Goal: Task Accomplishment & Management: Use online tool/utility

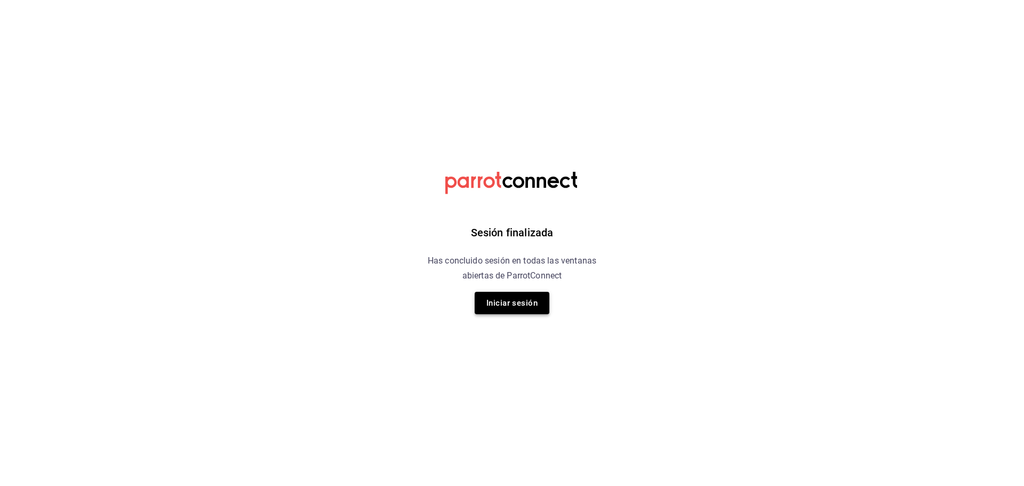
click at [525, 302] on button "Iniciar sesión" at bounding box center [512, 303] width 75 height 22
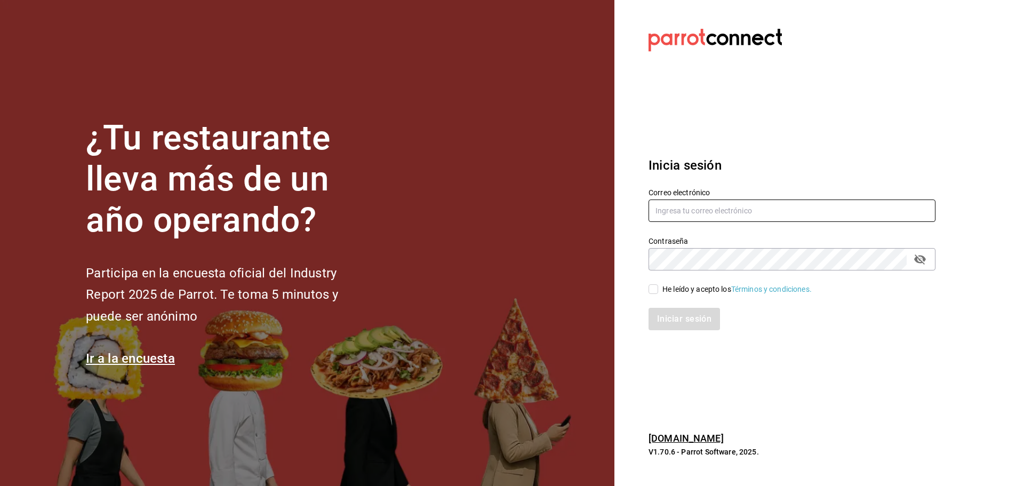
type input "[EMAIL_ADDRESS][DOMAIN_NAME]"
click at [654, 288] on input "He leído y acepto los Términos y condiciones." at bounding box center [654, 289] width 10 height 10
checkbox input "true"
click at [668, 318] on button "Iniciar sesión" at bounding box center [685, 319] width 73 height 22
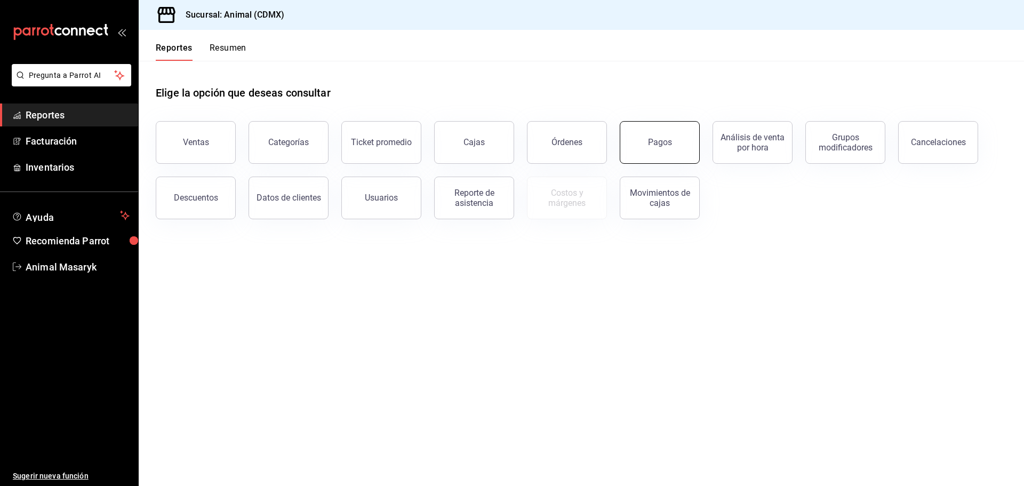
click at [651, 131] on button "Pagos" at bounding box center [660, 142] width 80 height 43
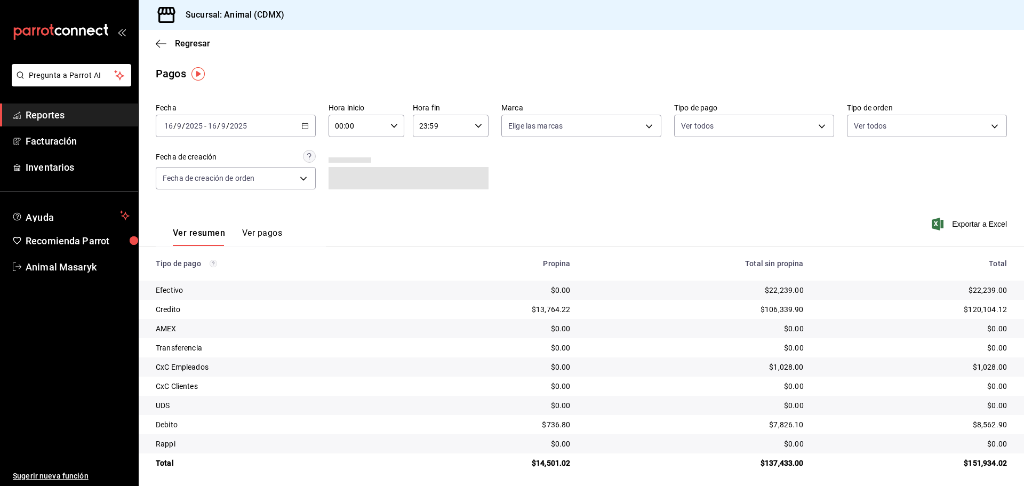
click at [299, 124] on div "2025-09-16 16 / 9 / 2025 - 2025-09-16 16 / 9 / 2025" at bounding box center [236, 126] width 160 height 22
click at [395, 126] on icon "button" at bounding box center [394, 125] width 7 height 7
drag, startPoint x: 347, startPoint y: 177, endPoint x: 353, endPoint y: 178, distance: 6.1
click at [351, 177] on span "05" at bounding box center [346, 174] width 21 height 9
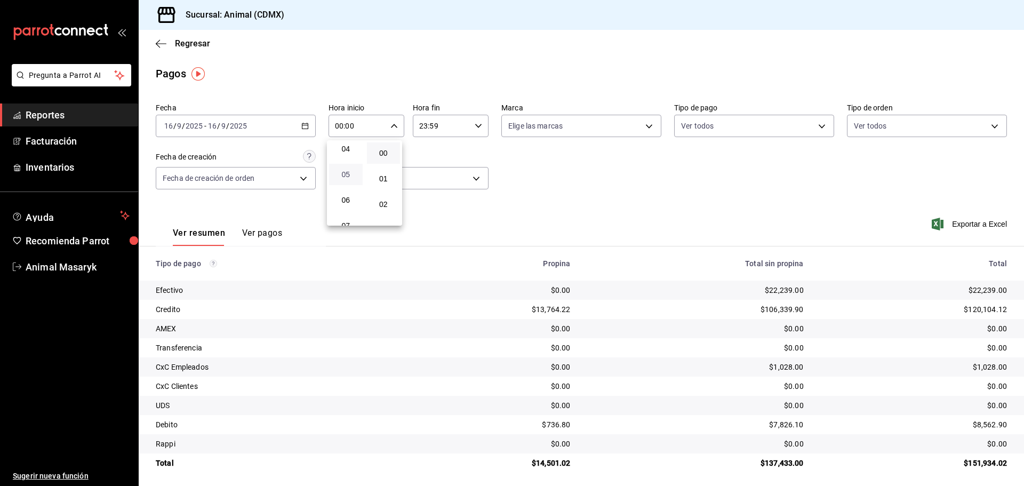
type input "05:00"
click at [667, 195] on div at bounding box center [512, 243] width 1024 height 486
click at [644, 125] on body "Pregunta a Parrot AI Reportes Facturación Inventarios Ayuda Recomienda Parrot A…" at bounding box center [512, 243] width 1024 height 486
drag, startPoint x: 606, startPoint y: 158, endPoint x: 765, endPoint y: 178, distance: 160.3
click at [606, 158] on li "Ver todas" at bounding box center [577, 165] width 157 height 31
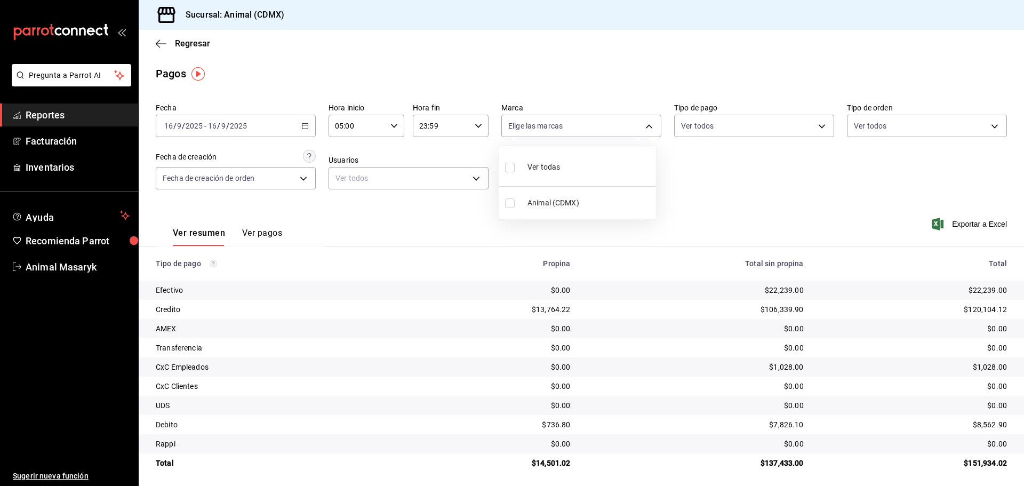
type input "cb0f6aec-1481-4e37-861c-bab9b3a65b14"
checkbox input "true"
drag, startPoint x: 831, startPoint y: 190, endPoint x: 833, endPoint y: 150, distance: 40.1
click at [831, 190] on div at bounding box center [512, 243] width 1024 height 486
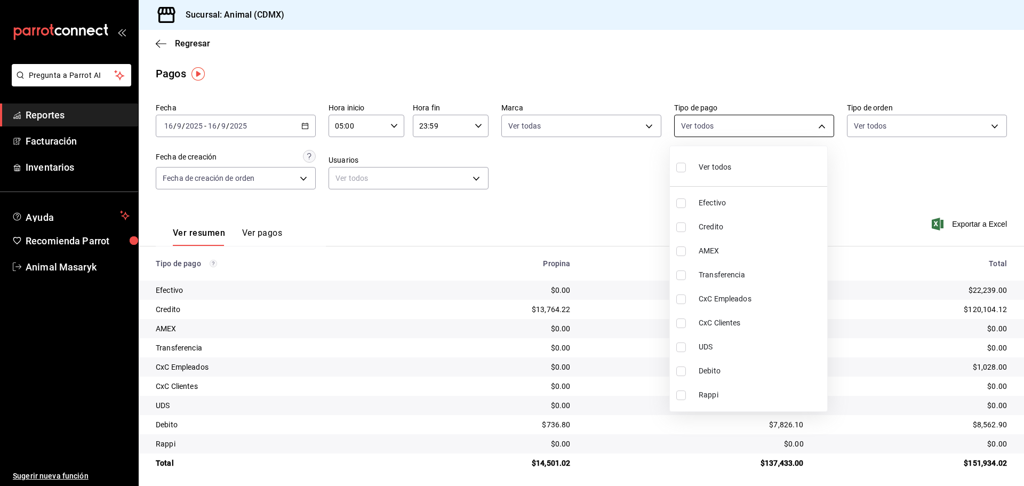
click at [814, 121] on body "Pregunta a Parrot AI Reportes Facturación Inventarios Ayuda Recomienda Parrot A…" at bounding box center [512, 243] width 1024 height 486
click at [703, 161] on div "Ver todos" at bounding box center [704, 166] width 55 height 23
type input "42f515b5-d78a-4538-9fd6-dd91ca8c9d0d,09d93f3d-83f8-4294-bef9-640bdbafd8e4,c0bfe…"
checkbox input "true"
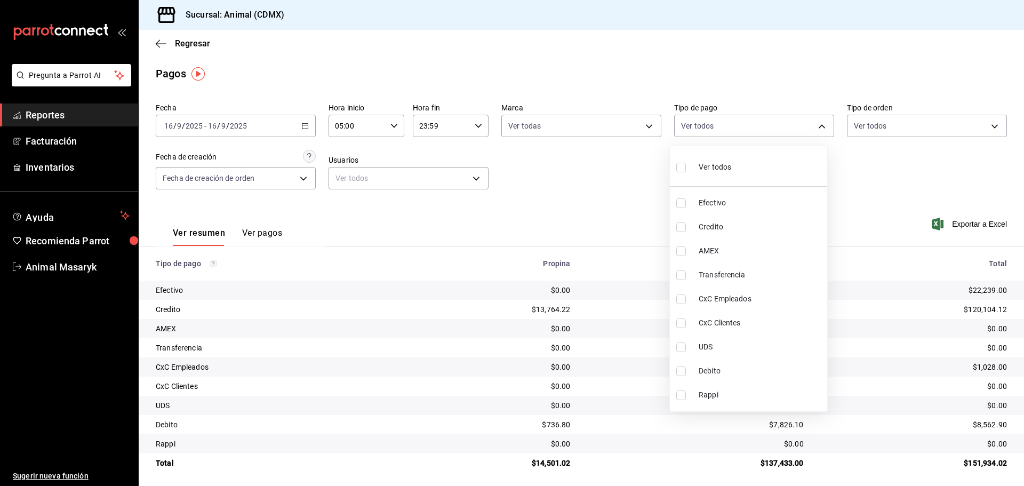
checkbox input "true"
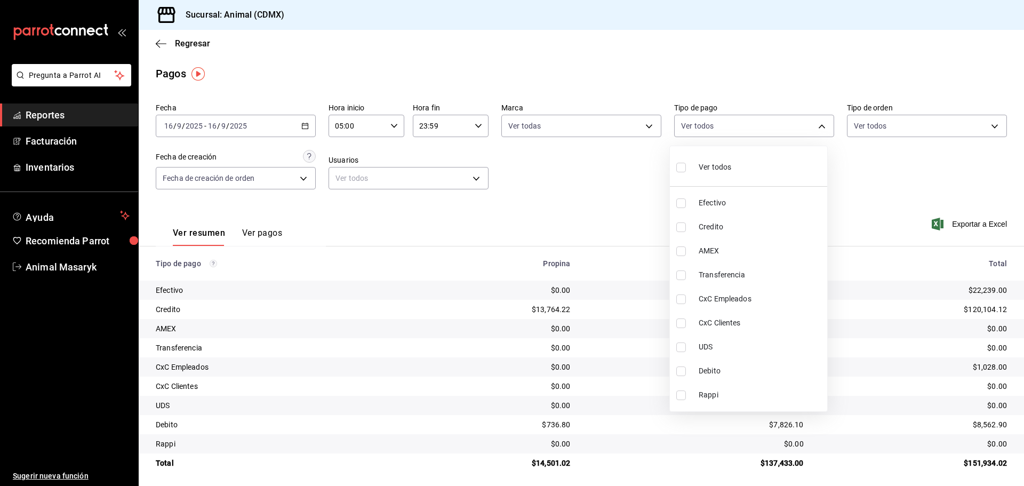
checkbox input "true"
click at [906, 170] on div at bounding box center [512, 243] width 1024 height 486
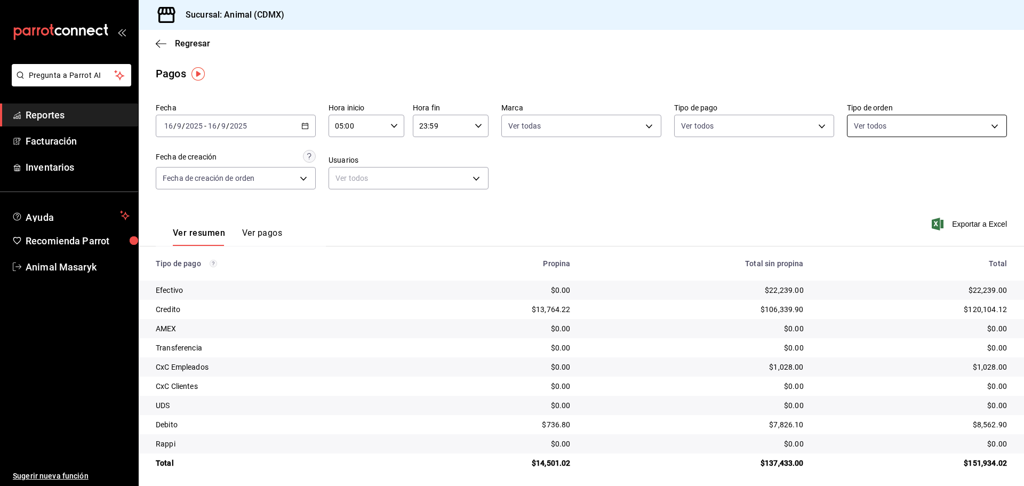
click at [940, 124] on body "Pregunta a Parrot AI Reportes Facturación Inventarios Ayuda Recomienda Parrot A…" at bounding box center [512, 243] width 1024 height 486
click at [853, 163] on input "checkbox" at bounding box center [853, 168] width 10 height 10
checkbox input "true"
type input "ad44a823-99d3-4372-a913-4cf57f2a9ac0,b8ee5ff1-85c8-4a81-aa51-555e6c8ba0c6,EXTER…"
checkbox input "true"
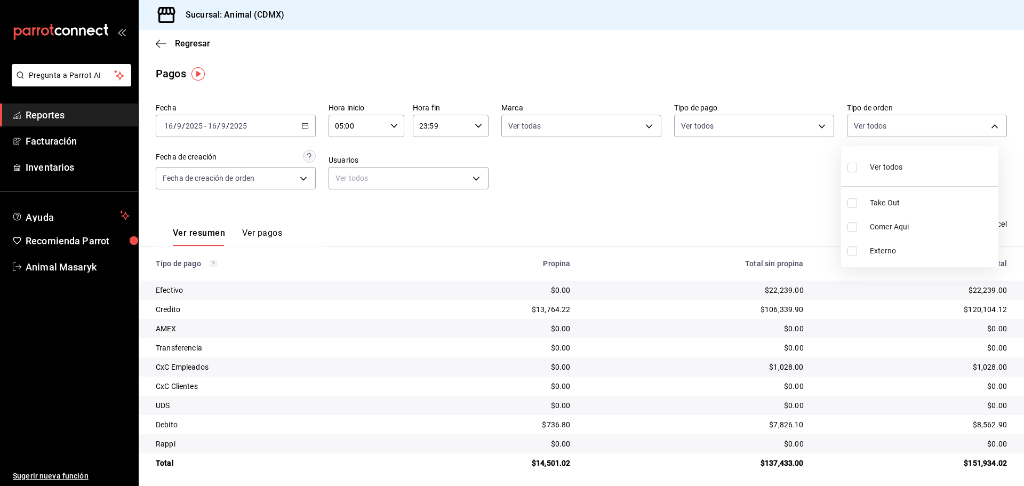
checkbox input "true"
click at [776, 185] on div at bounding box center [512, 243] width 1024 height 486
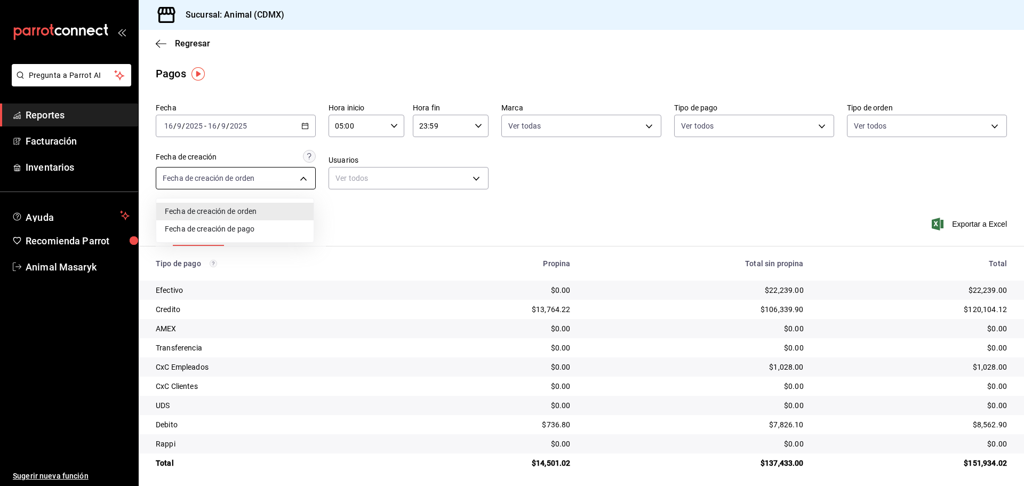
click at [307, 176] on body "Pregunta a Parrot AI Reportes Facturación Inventarios Ayuda Recomienda Parrot A…" at bounding box center [512, 243] width 1024 height 486
click at [651, 191] on div at bounding box center [512, 243] width 1024 height 486
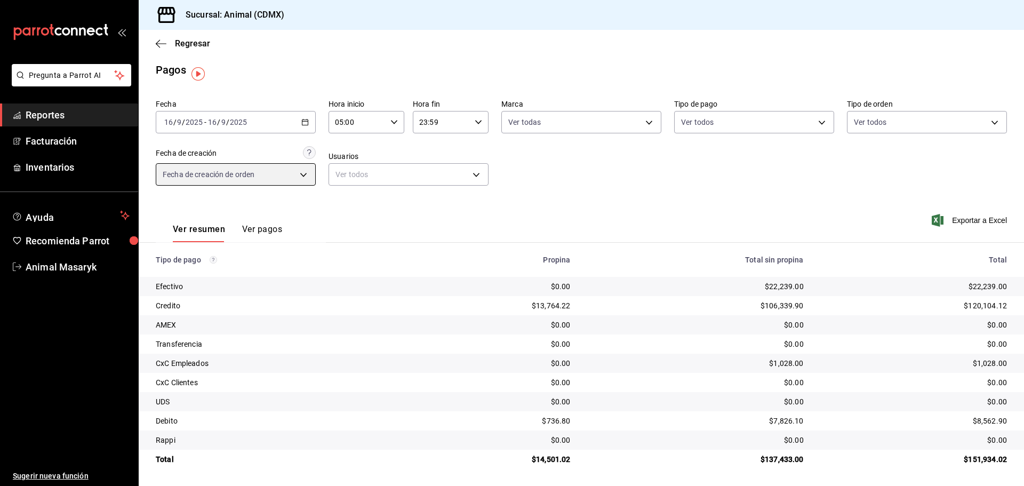
scroll to position [4, 0]
click at [204, 112] on div "2025-09-16 16 / 9 / 2025 - 2025-09-16 16 / 9 / 2025" at bounding box center [236, 122] width 160 height 22
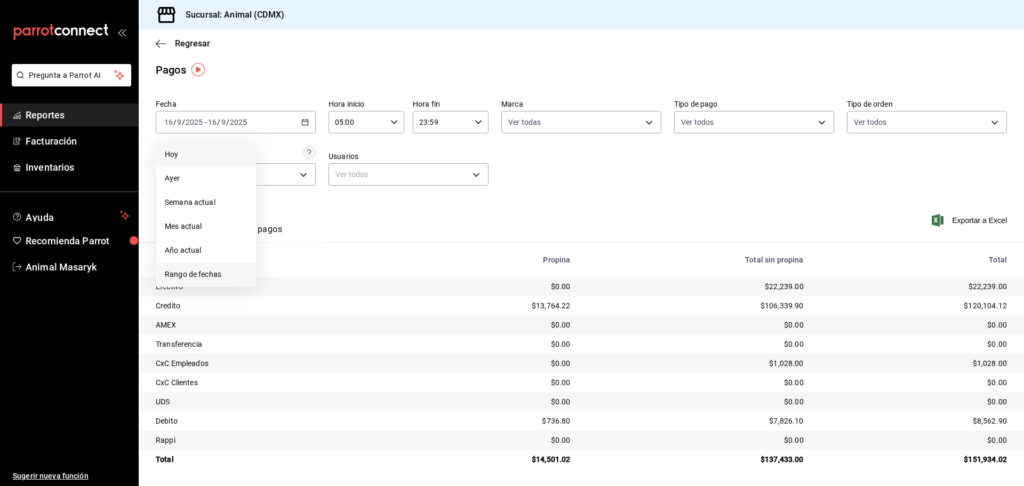
click at [201, 267] on li "Rango de fechas" at bounding box center [206, 275] width 100 height 24
click at [296, 240] on abbr "16" at bounding box center [297, 239] width 7 height 7
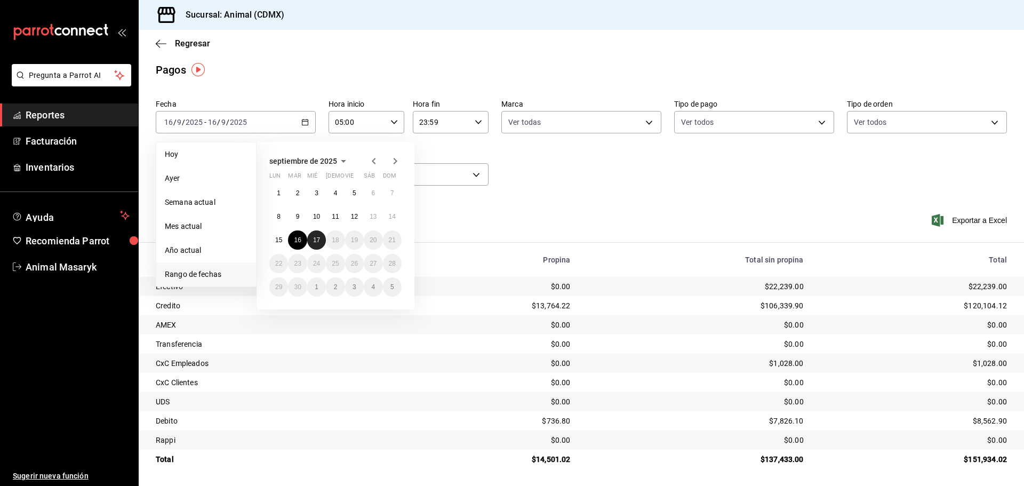
click at [315, 240] on abbr "17" at bounding box center [316, 239] width 7 height 7
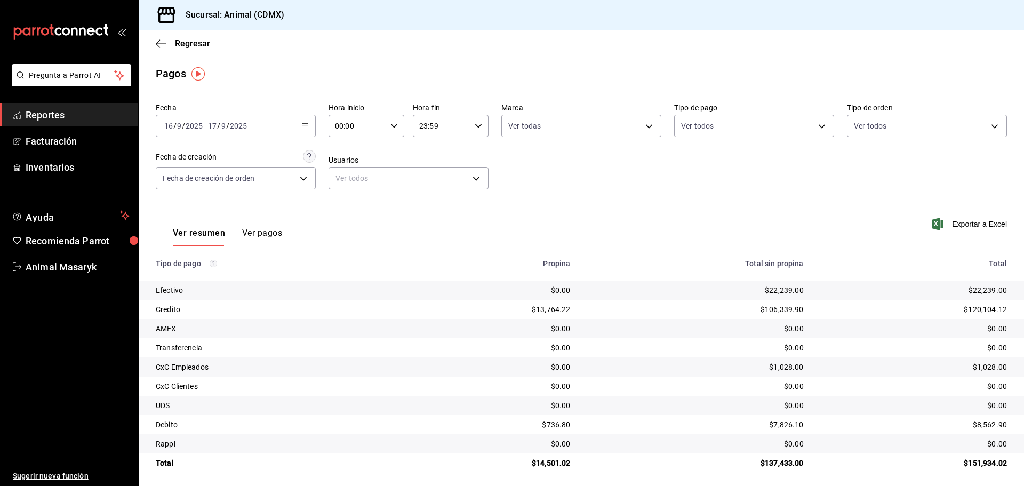
click at [395, 124] on icon "button" at bounding box center [394, 125] width 7 height 7
click at [347, 179] on button "05" at bounding box center [346, 174] width 34 height 21
type input "05:00"
click at [585, 188] on div at bounding box center [512, 243] width 1024 height 486
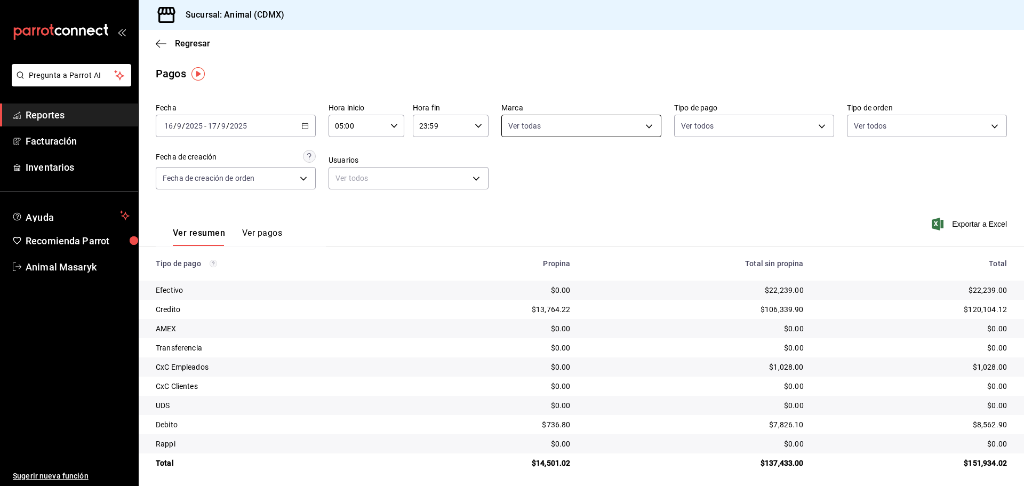
click at [615, 125] on body "Pregunta a Parrot AI Reportes Facturación Inventarios Ayuda Recomienda Parrot A…" at bounding box center [512, 243] width 1024 height 486
click at [783, 229] on div at bounding box center [512, 243] width 1024 height 486
click at [301, 126] on icon "button" at bounding box center [304, 125] width 7 height 7
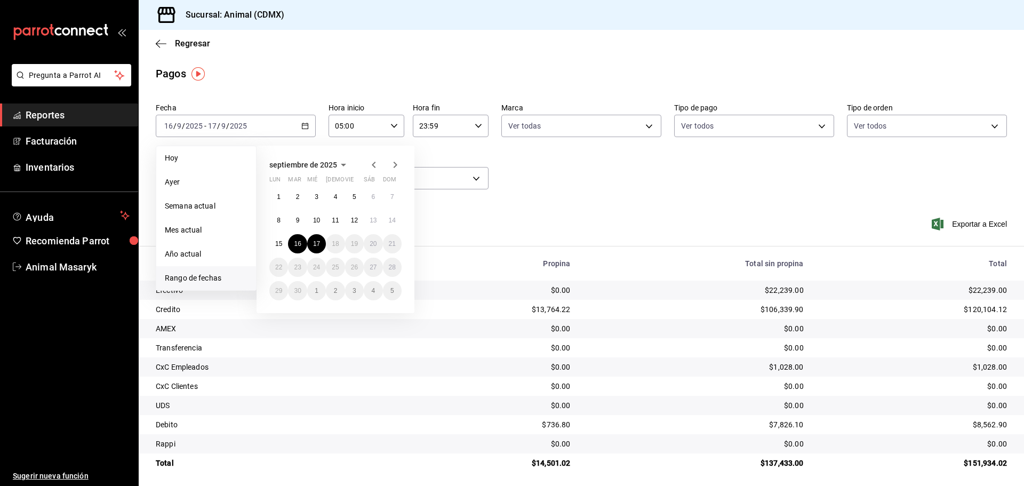
click at [387, 118] on div "05:00 Hora inicio" at bounding box center [367, 126] width 76 height 22
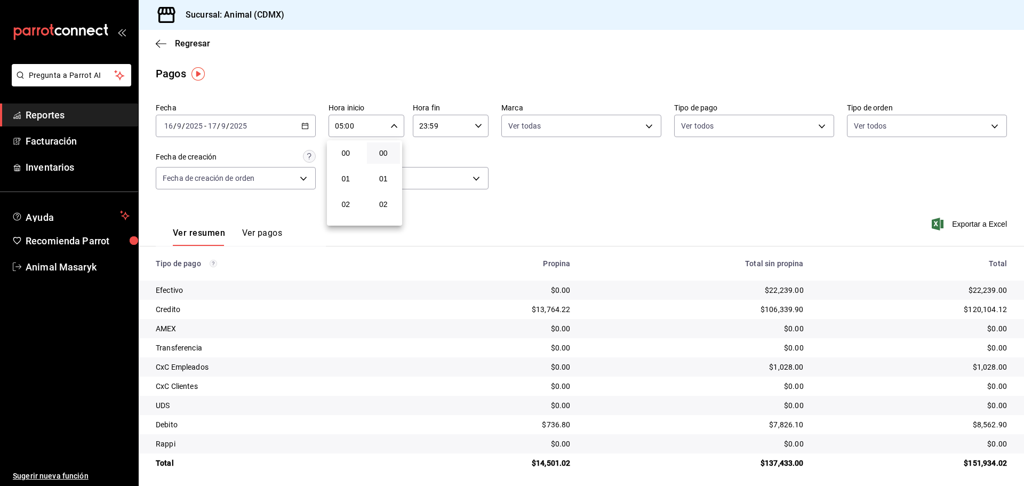
scroll to position [128, 0]
click at [347, 155] on span "05" at bounding box center [346, 153] width 21 height 9
click at [71, 110] on div at bounding box center [512, 243] width 1024 height 486
click at [71, 110] on span "Reportes" at bounding box center [78, 115] width 104 height 14
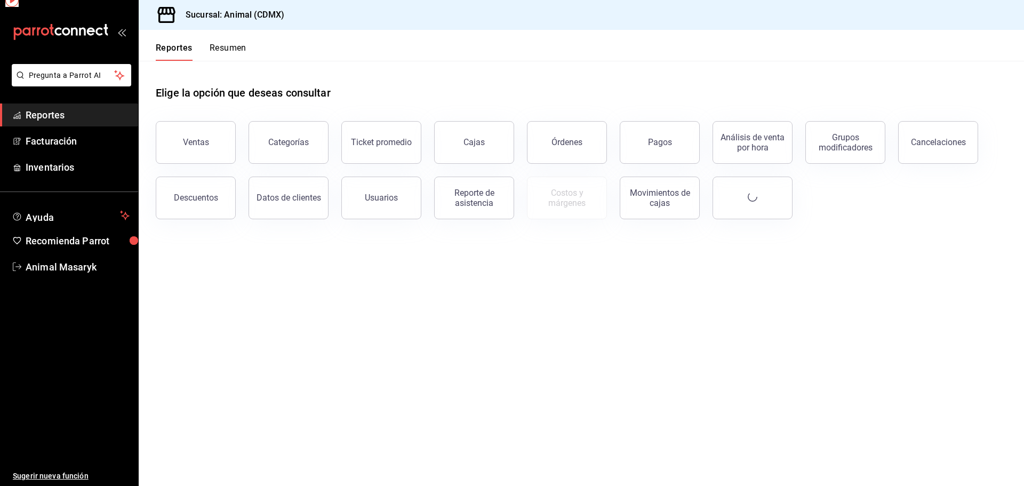
click at [71, 110] on span "Reportes" at bounding box center [78, 115] width 104 height 14
click at [198, 151] on button "Ventas" at bounding box center [196, 142] width 80 height 43
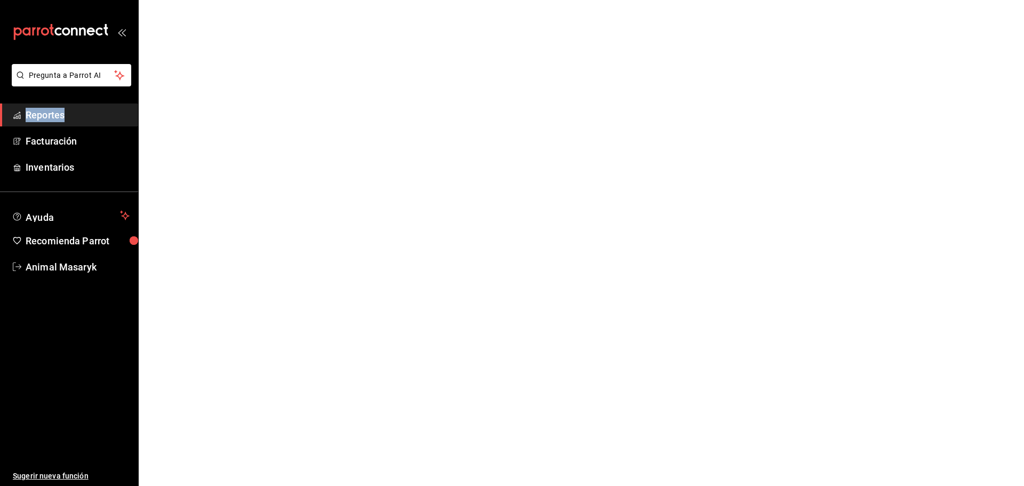
click at [198, 0] on html "Pregunta a Parrot AI Reportes Facturación Inventarios Ayuda Recomienda Parrot A…" at bounding box center [512, 0] width 1024 height 0
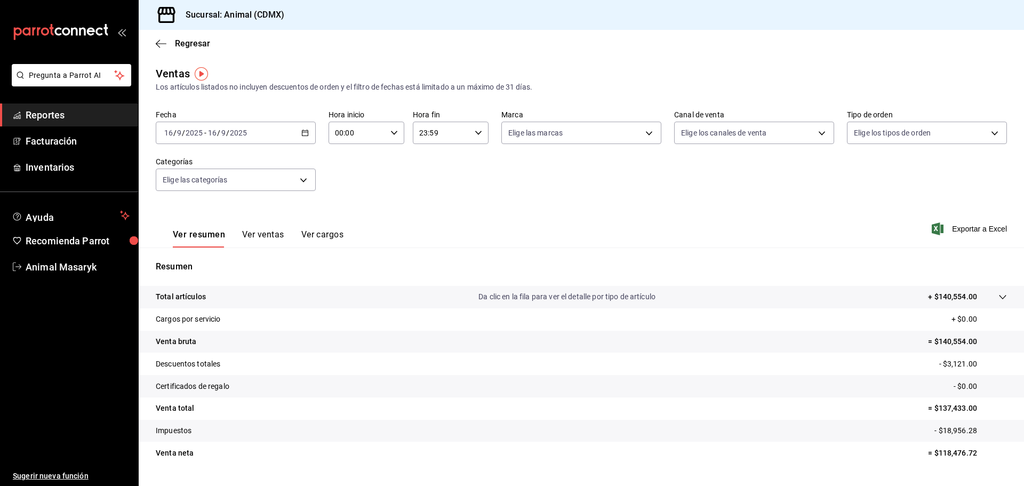
click at [310, 129] on div "2025-09-16 16 / 9 / 2025 - 2025-09-16 16 / 9 / 2025" at bounding box center [236, 133] width 160 height 22
click at [211, 263] on span "Rango de fechas" at bounding box center [206, 261] width 83 height 11
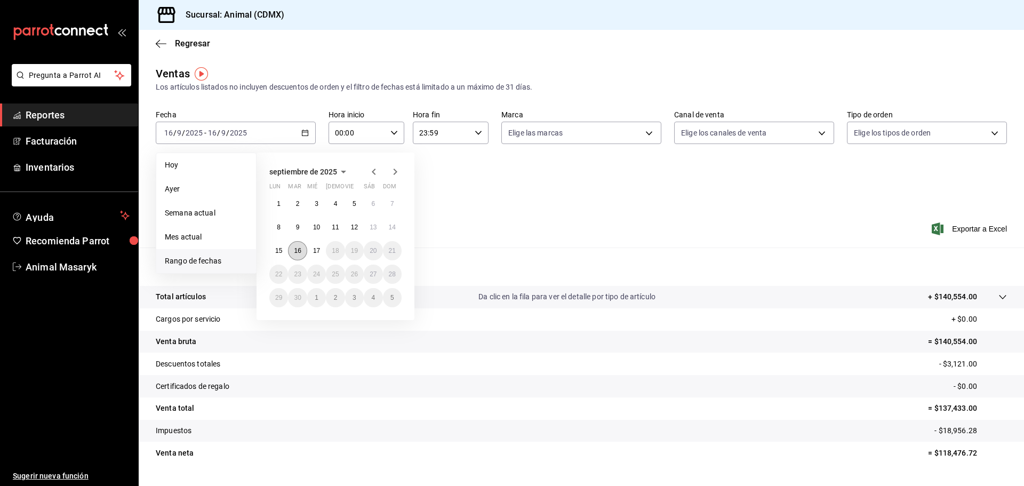
click at [294, 251] on abbr "16" at bounding box center [297, 250] width 7 height 7
click at [318, 254] on button "17" at bounding box center [316, 250] width 19 height 19
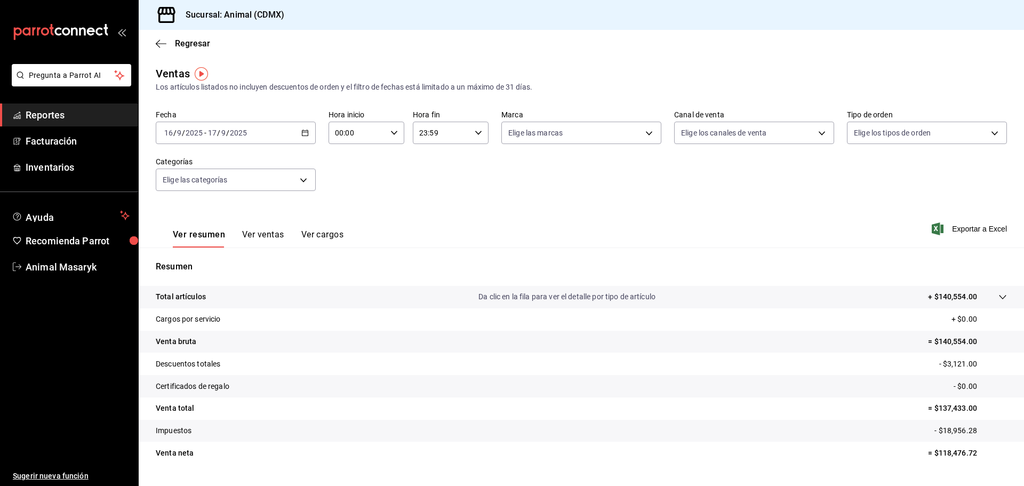
click at [358, 136] on input "00:00" at bounding box center [358, 132] width 58 height 21
click at [349, 180] on span "05" at bounding box center [346, 181] width 21 height 9
type input "05:00"
click at [472, 137] on div at bounding box center [512, 243] width 1024 height 486
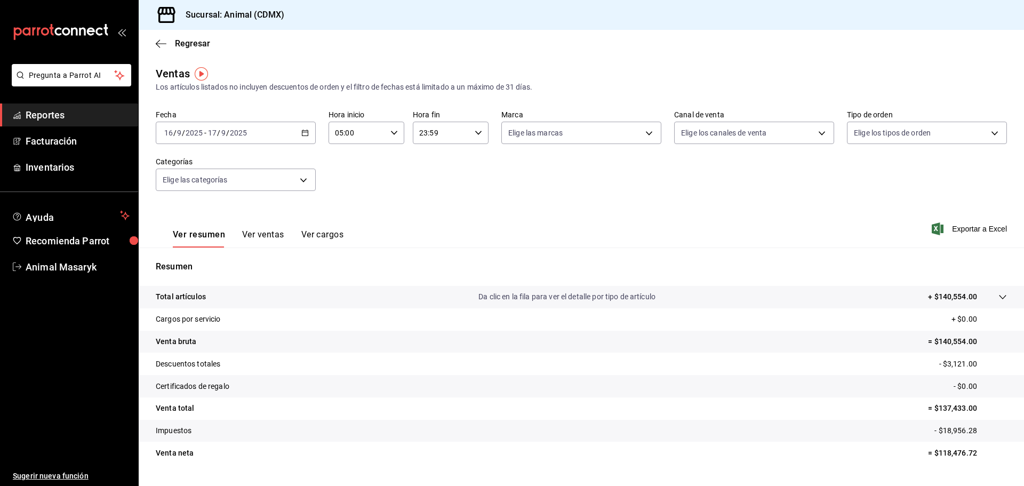
click at [471, 130] on div "23:59 Hora fin" at bounding box center [451, 133] width 76 height 22
click at [436, 184] on span "05" at bounding box center [429, 185] width 21 height 9
click at [468, 163] on span "00" at bounding box center [467, 160] width 21 height 9
type input "05:00"
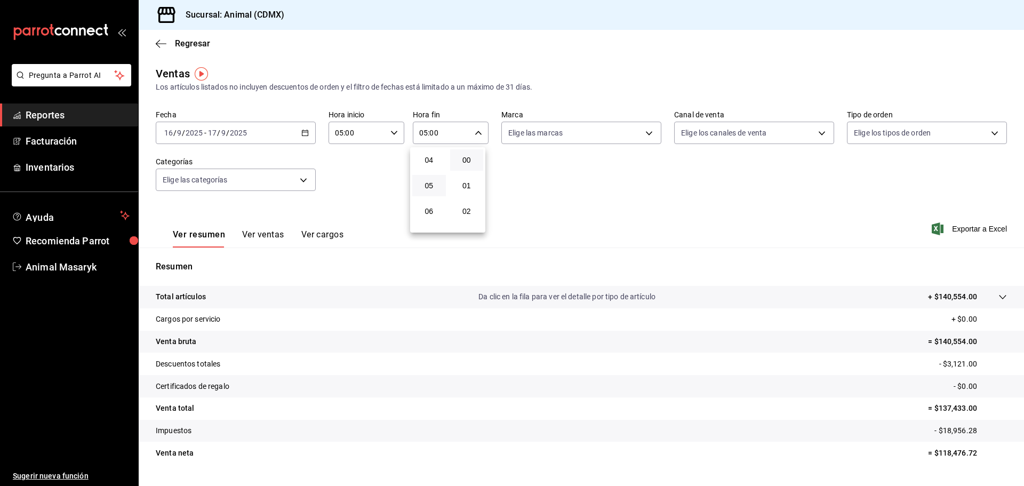
click at [597, 183] on div at bounding box center [512, 243] width 1024 height 486
click at [637, 140] on body "Pregunta a Parrot AI Reportes Facturación Inventarios Ayuda Recomienda Parrot A…" at bounding box center [512, 243] width 1024 height 486
click at [620, 181] on li "Ver todas" at bounding box center [577, 172] width 157 height 31
type input "cb0f6aec-1481-4e37-861c-bab9b3a65b14"
checkbox input "true"
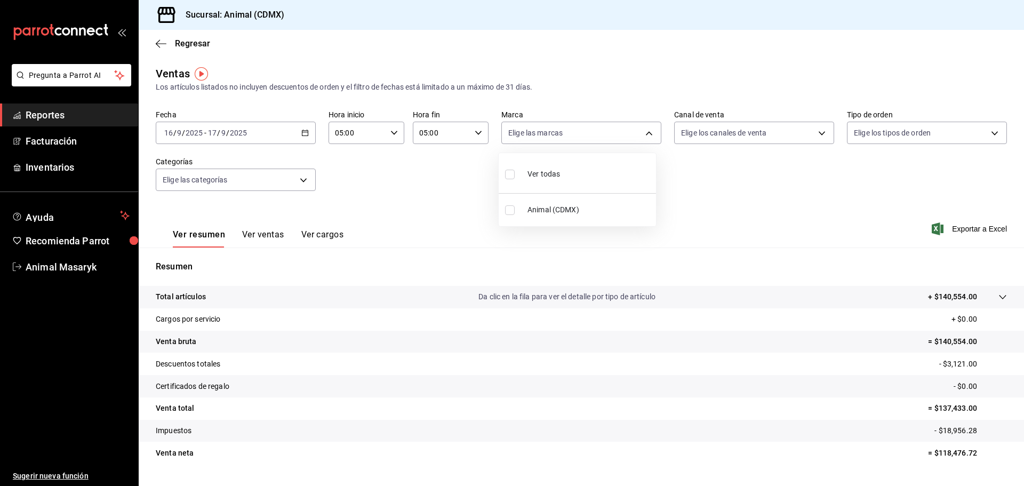
checkbox input "true"
click at [722, 129] on div at bounding box center [512, 243] width 1024 height 486
click at [720, 145] on div "Fecha 2025-09-16 16 / 9 / 2025 - 2025-09-17 17 / 9 / 2025 Hora inicio 05:00 Hor…" at bounding box center [582, 157] width 852 height 94
click at [717, 126] on body "Pregunta a Parrot AI Reportes Facturación Inventarios Ayuda Recomienda Parrot A…" at bounding box center [512, 243] width 1024 height 486
click at [711, 167] on div "Ver todos" at bounding box center [704, 173] width 55 height 23
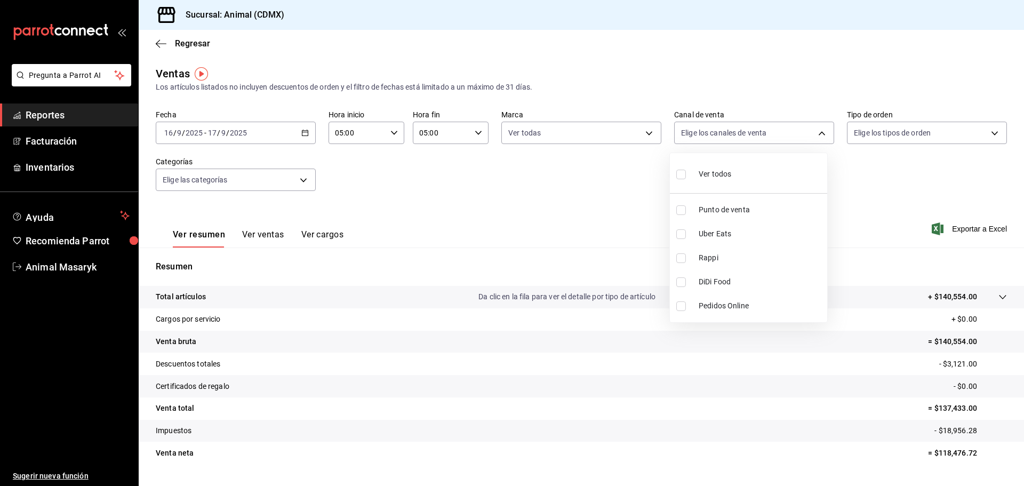
type input "PARROT,UBER_EATS,RAPPI,DIDI_FOOD,ONLINE"
checkbox input "true"
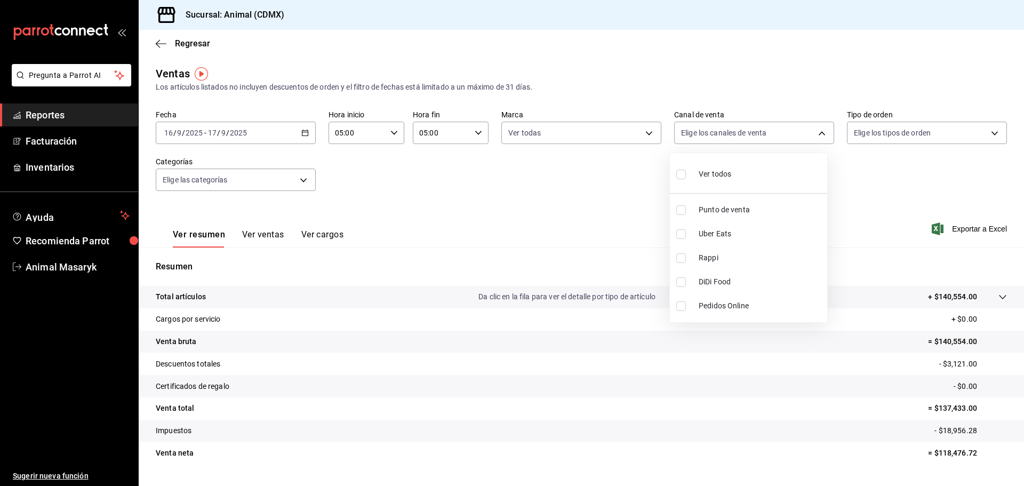
checkbox input "true"
click at [860, 132] on div at bounding box center [512, 243] width 1024 height 486
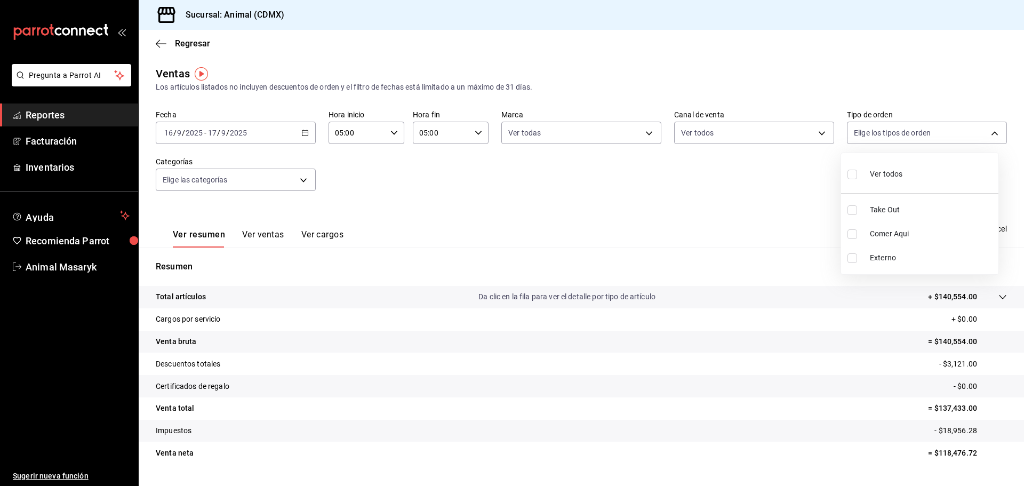
click at [862, 132] on body "Pregunta a Parrot AI Reportes Facturación Inventarios Ayuda Recomienda Parrot A…" at bounding box center [512, 243] width 1024 height 486
click at [884, 169] on span "Ver todos" at bounding box center [886, 174] width 33 height 11
type input "ad44a823-99d3-4372-a913-4cf57f2a9ac0,b8ee5ff1-85c8-4a81-aa51-555e6c8ba0c6,EXTER…"
checkbox input "true"
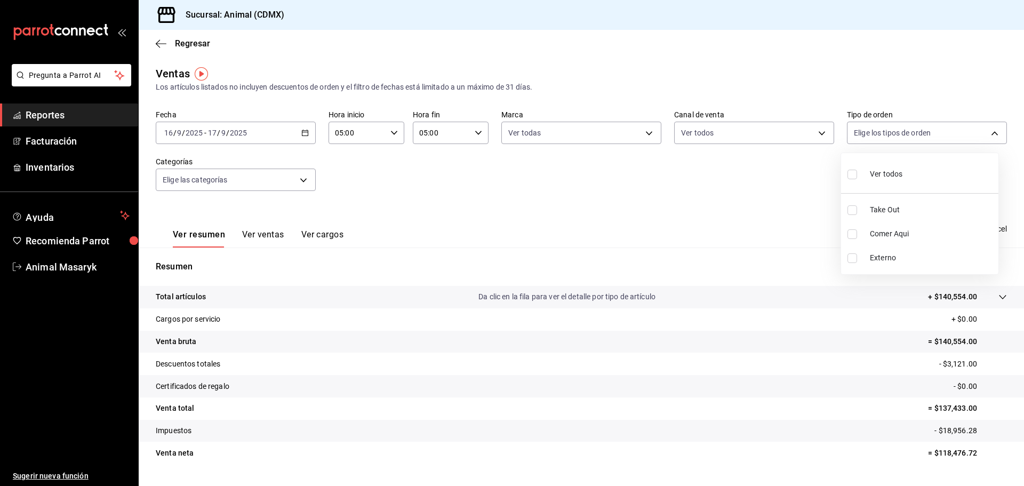
checkbox input "true"
click at [235, 181] on div at bounding box center [512, 243] width 1024 height 486
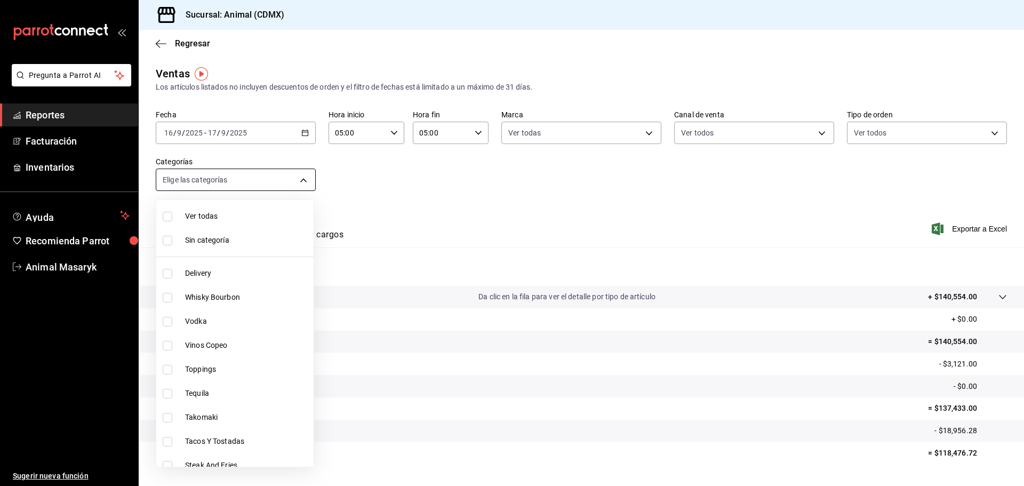
click at [237, 181] on body "Pregunta a Parrot AI Reportes Facturación Inventarios Ayuda Recomienda Parrot A…" at bounding box center [512, 243] width 1024 height 486
click at [242, 220] on span "Ver todas" at bounding box center [247, 216] width 124 height 11
type input "281688af-6220-48ae-86b9-ca5e6f63eb3e,2ffeebaa-176c-4024-95f8-553ffecca8da,37769…"
checkbox input "true"
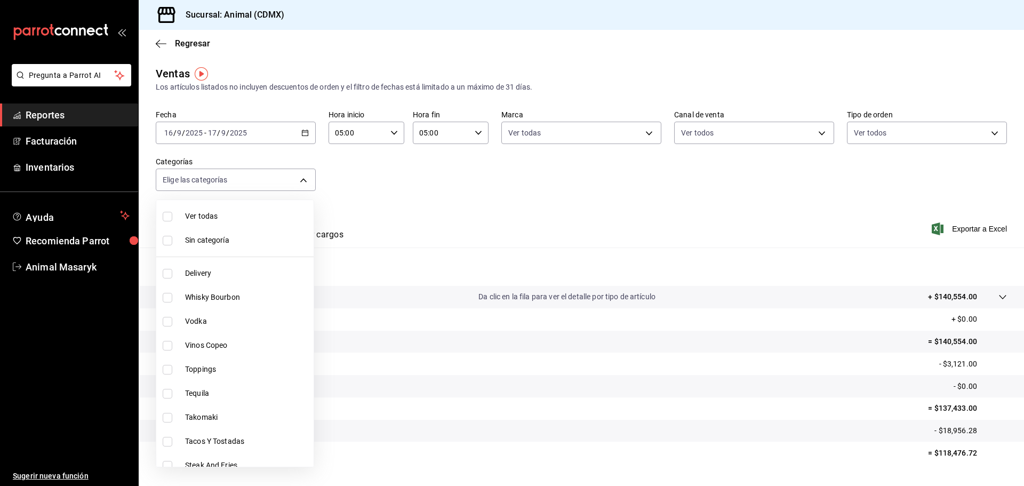
checkbox input "true"
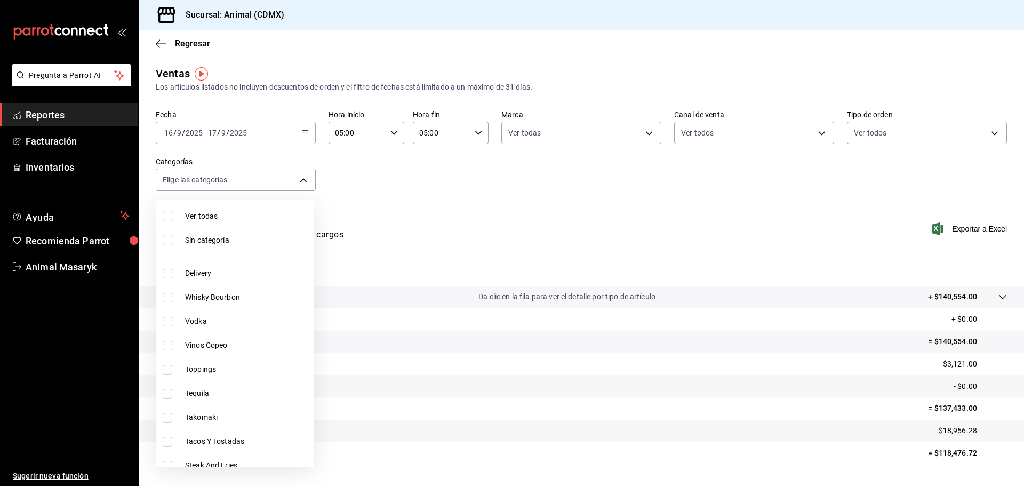
checkbox input "true"
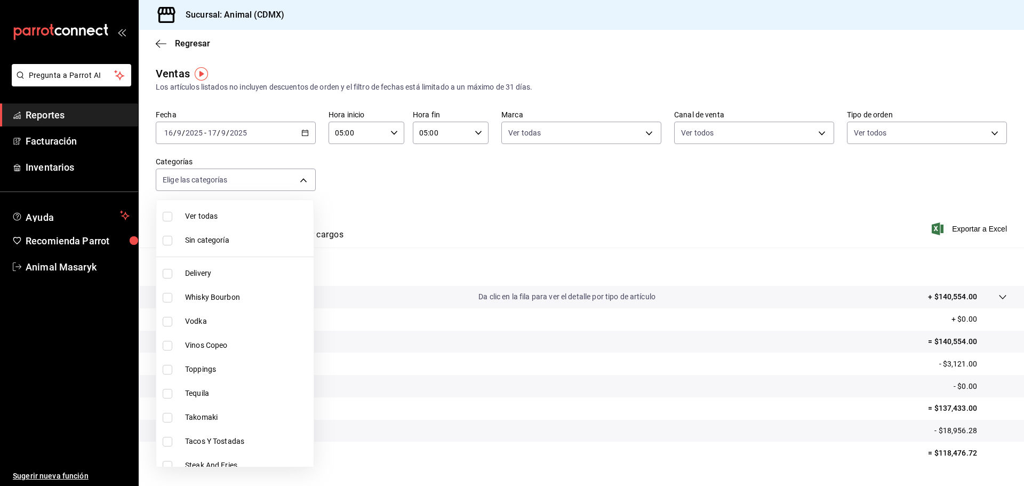
checkbox input "true"
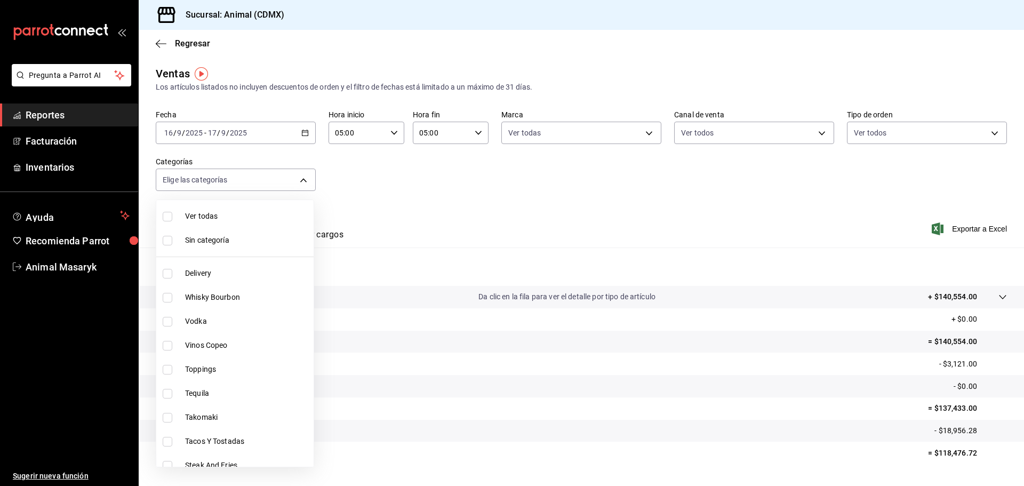
checkbox input "true"
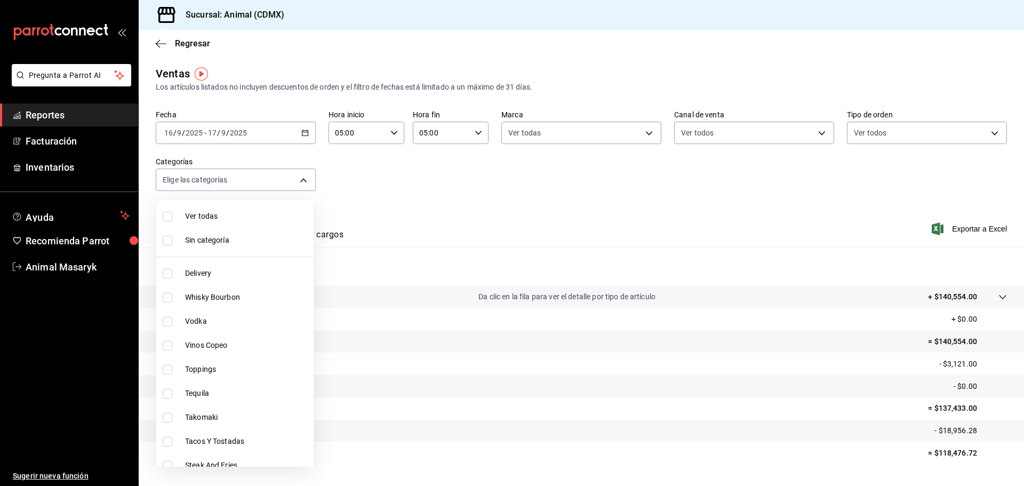
checkbox input "true"
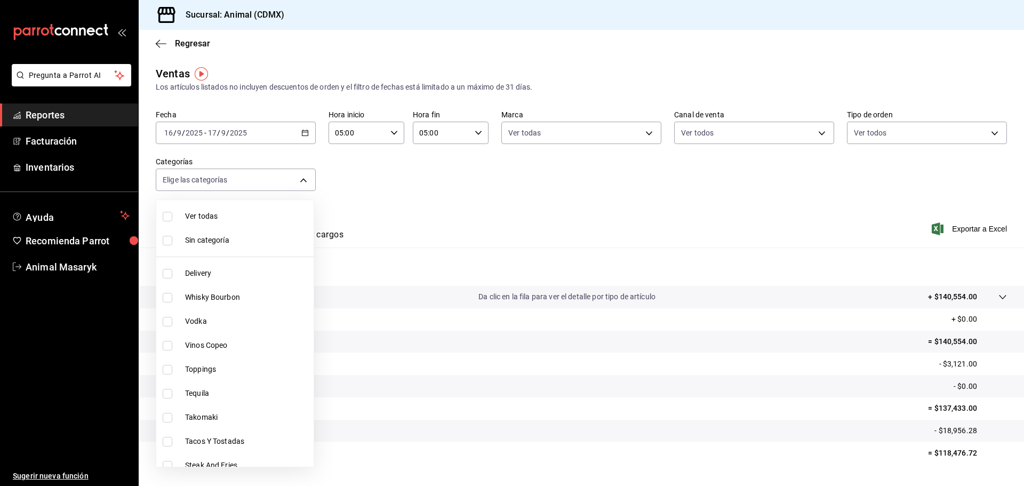
checkbox input "true"
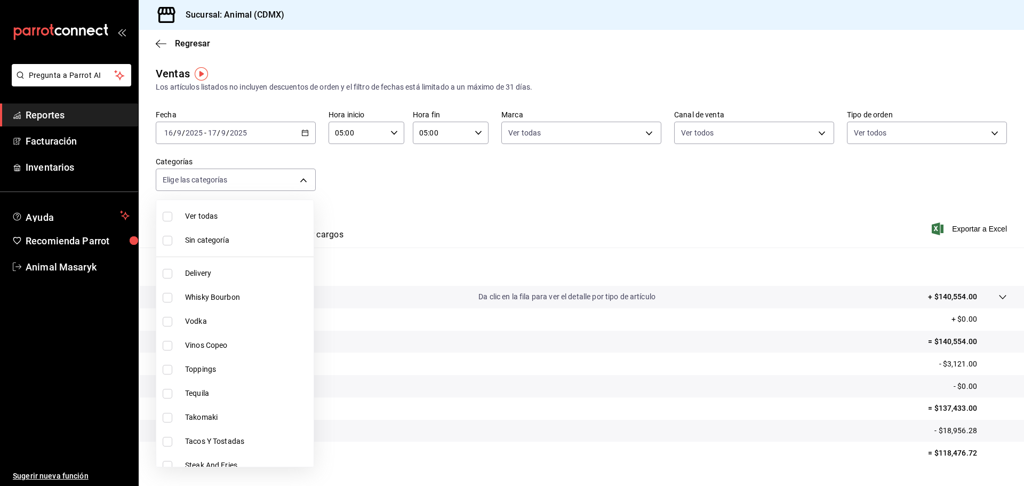
checkbox input "true"
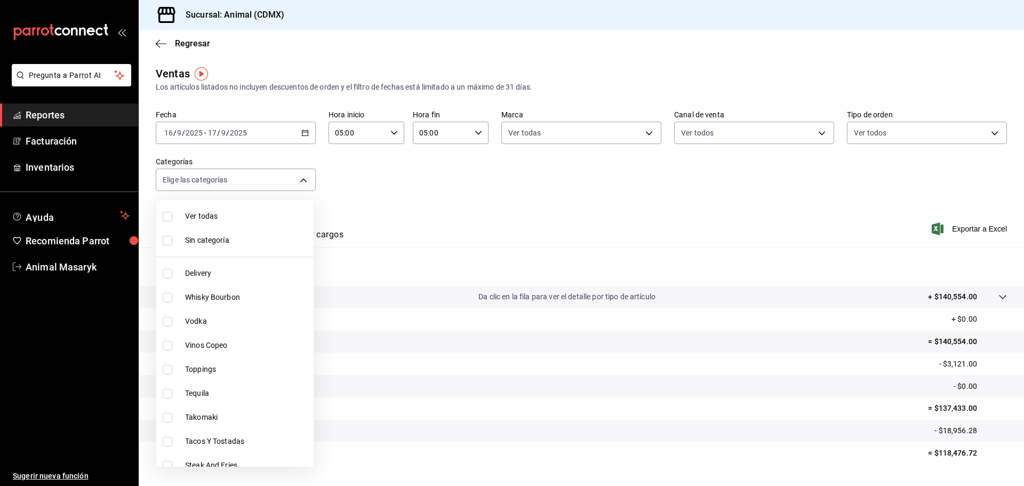
checkbox input "true"
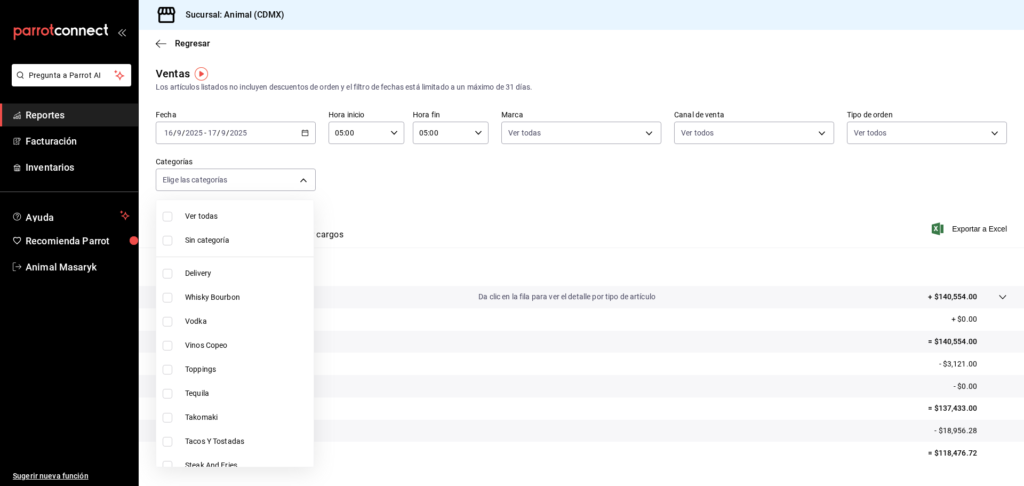
checkbox input "true"
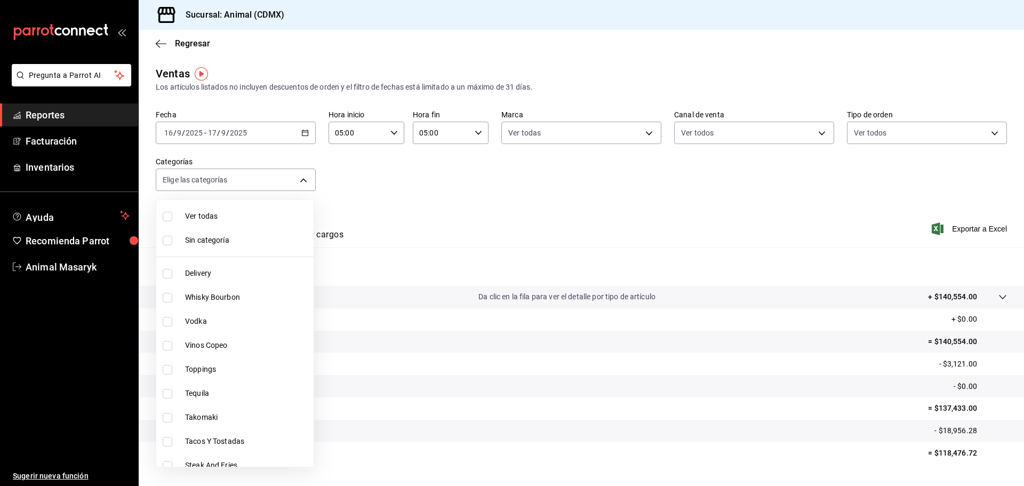
checkbox input "true"
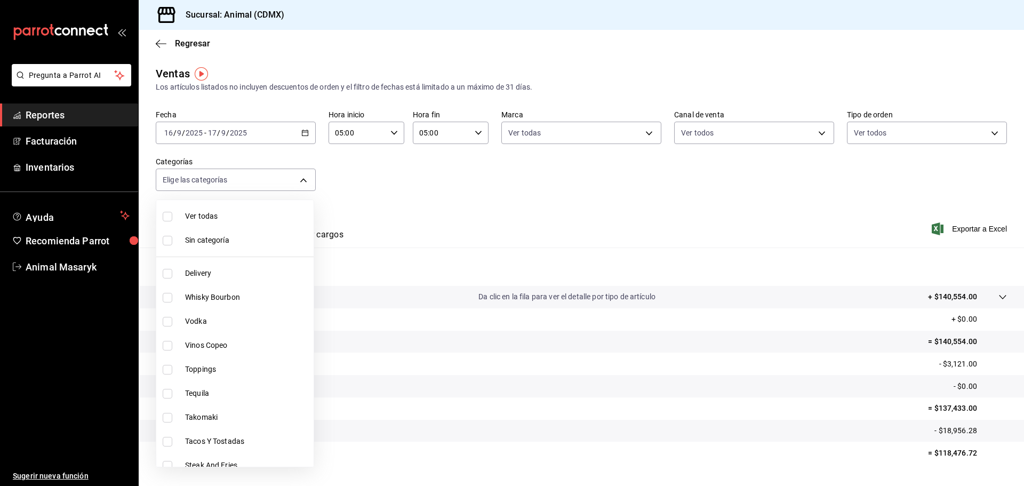
checkbox input "true"
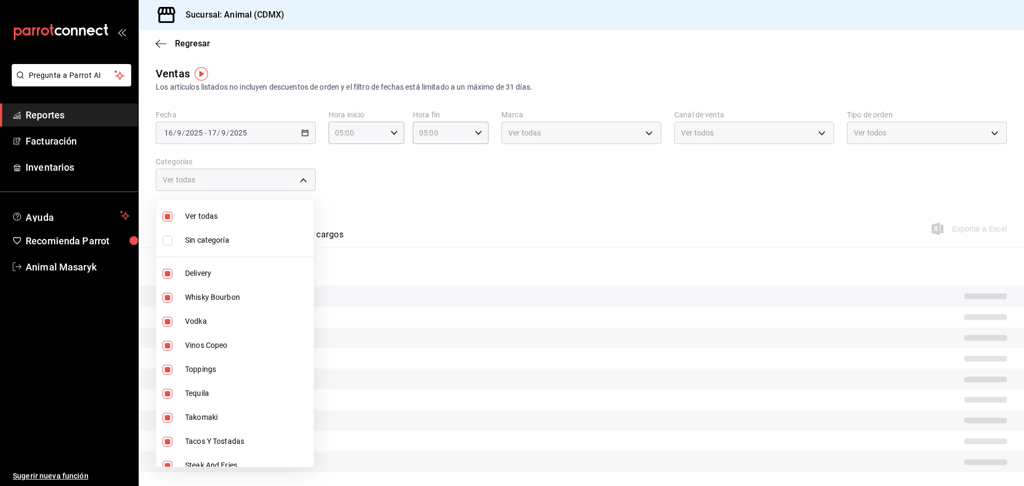
click at [242, 240] on span "Sin categoría" at bounding box center [247, 240] width 124 height 11
checkbox input "true"
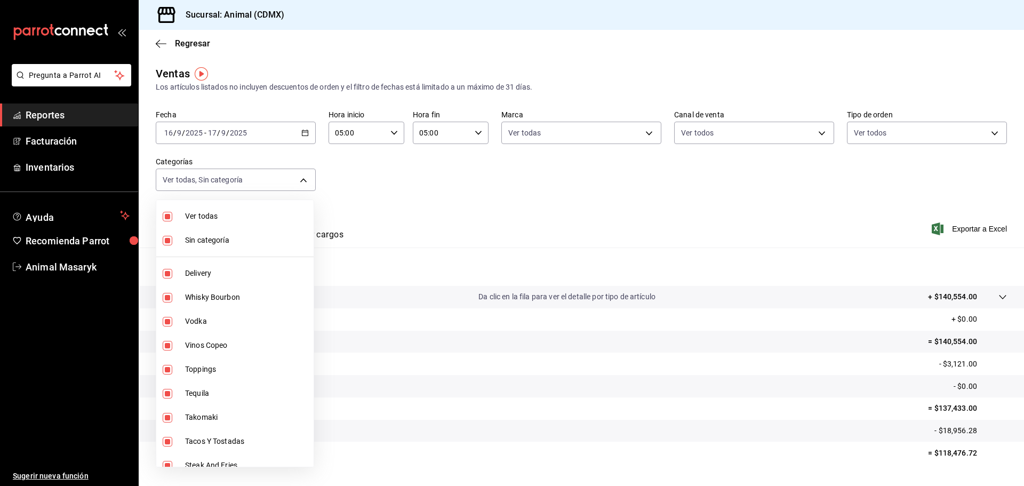
click at [544, 172] on div at bounding box center [512, 243] width 1024 height 486
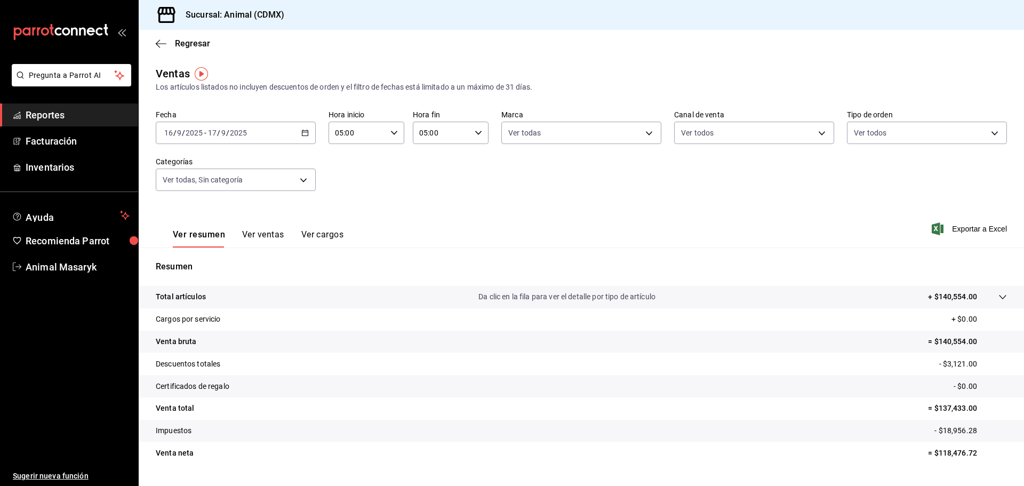
click at [991, 288] on tr "Total artículos Da clic en la fila para ver el detalle por tipo de artículo + $…" at bounding box center [582, 297] width 886 height 22
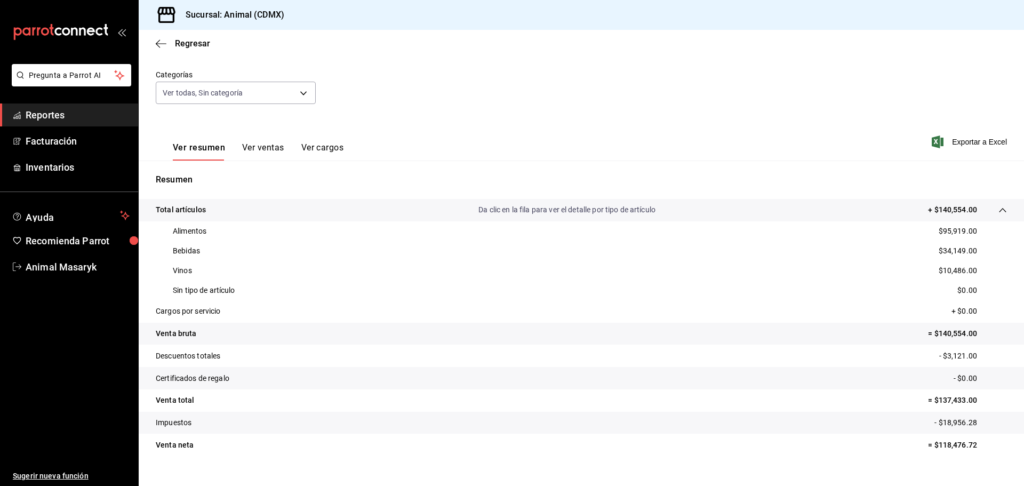
scroll to position [104, 0]
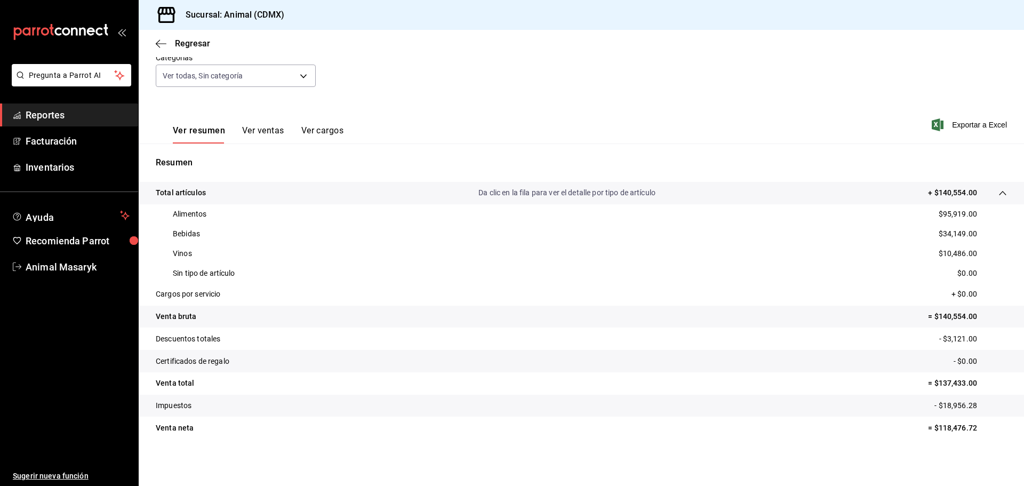
click at [81, 118] on span "Reportes" at bounding box center [78, 115] width 104 height 14
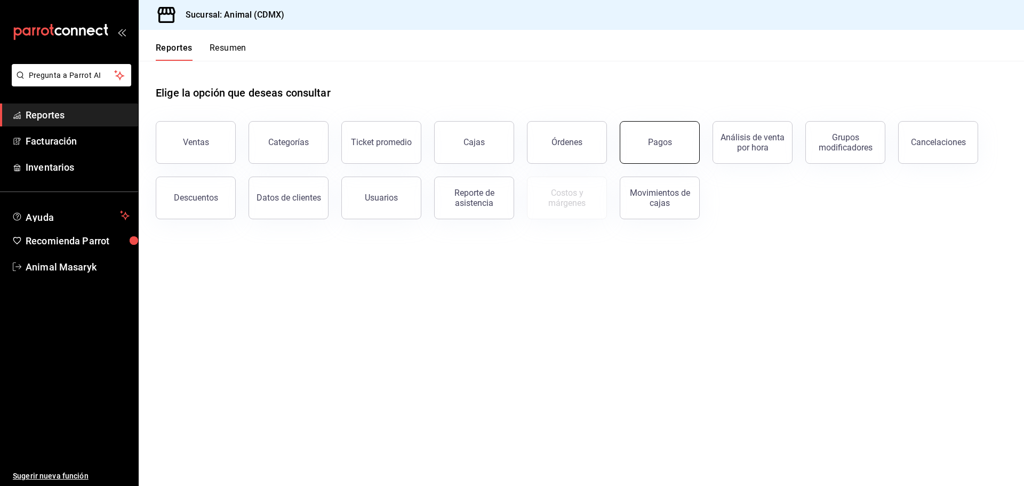
click at [644, 146] on button "Pagos" at bounding box center [660, 142] width 80 height 43
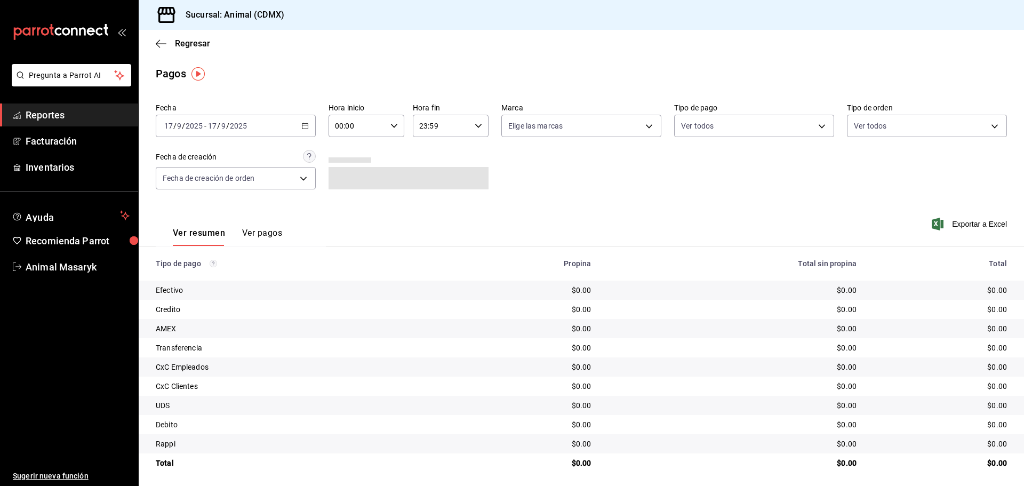
click at [304, 123] on icon "button" at bounding box center [304, 125] width 7 height 7
click at [194, 257] on span "Año actual" at bounding box center [206, 254] width 83 height 11
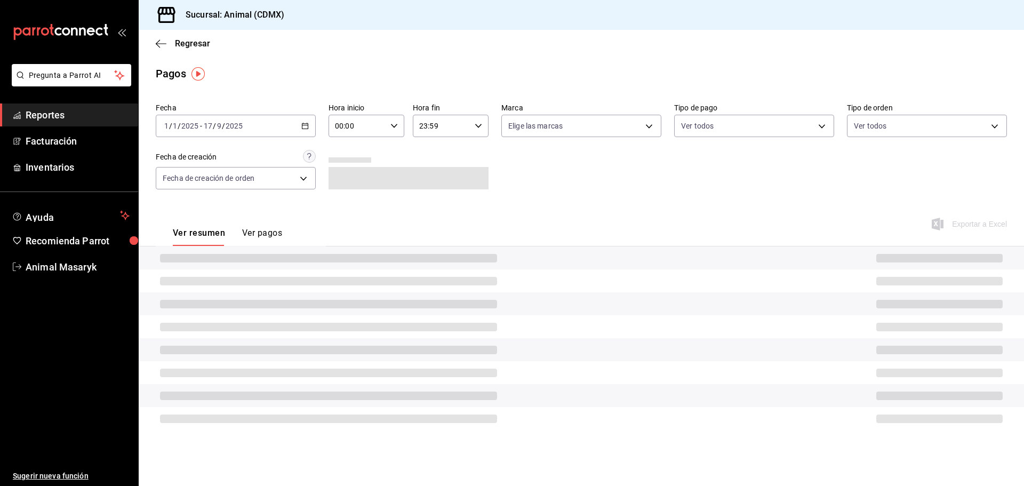
click at [392, 125] on icon "button" at bounding box center [394, 125] width 7 height 7
drag, startPoint x: 348, startPoint y: 170, endPoint x: 377, endPoint y: 148, distance: 36.6
click at [348, 170] on span "05" at bounding box center [347, 174] width 21 height 9
type input "05:00"
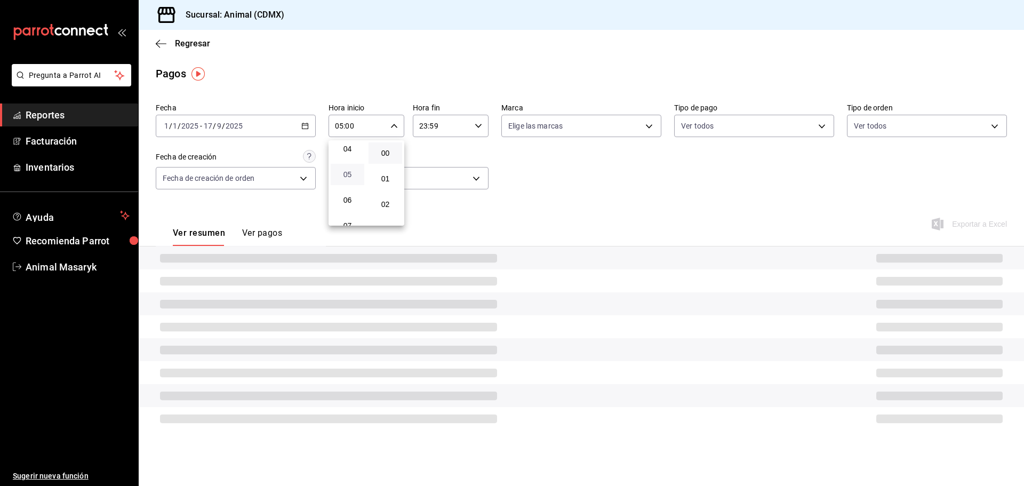
click at [351, 174] on span "05" at bounding box center [347, 174] width 21 height 9
click at [612, 140] on div at bounding box center [512, 243] width 1024 height 486
click at [613, 128] on body "Pregunta a Parrot AI Reportes Facturación Inventarios Ayuda Recomienda Parrot A…" at bounding box center [512, 243] width 1024 height 486
click at [569, 168] on li "Ver todas" at bounding box center [581, 165] width 159 height 31
type input "cb0f6aec-1481-4e37-861c-bab9b3a65b14"
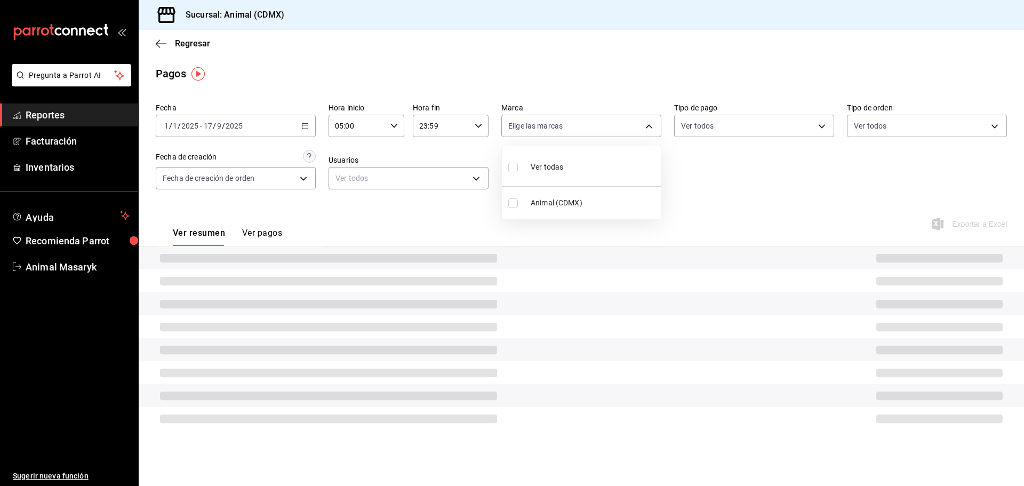
checkbox input "true"
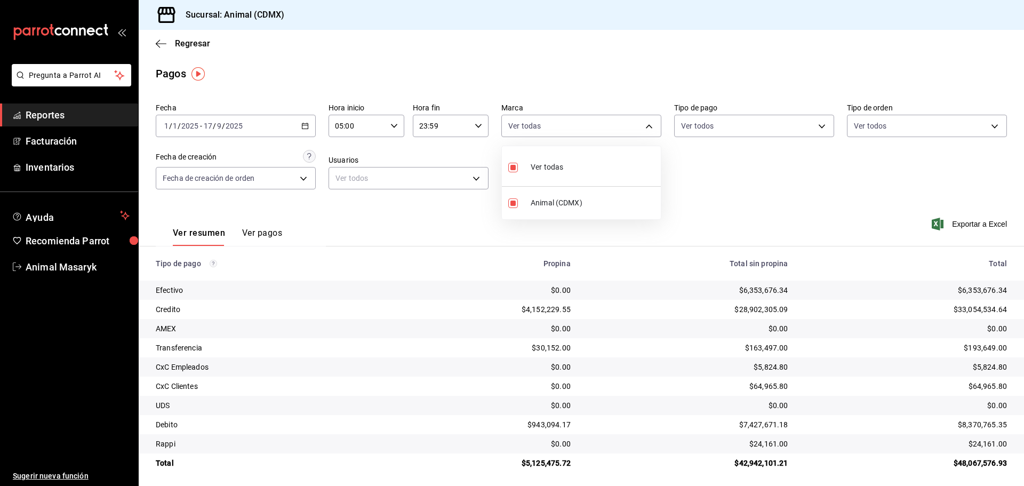
click at [717, 189] on div at bounding box center [512, 243] width 1024 height 486
click at [775, 121] on body "Pregunta a Parrot AI Reportes Facturación Inventarios Ayuda Recomienda Parrot A…" at bounding box center [512, 243] width 1024 height 486
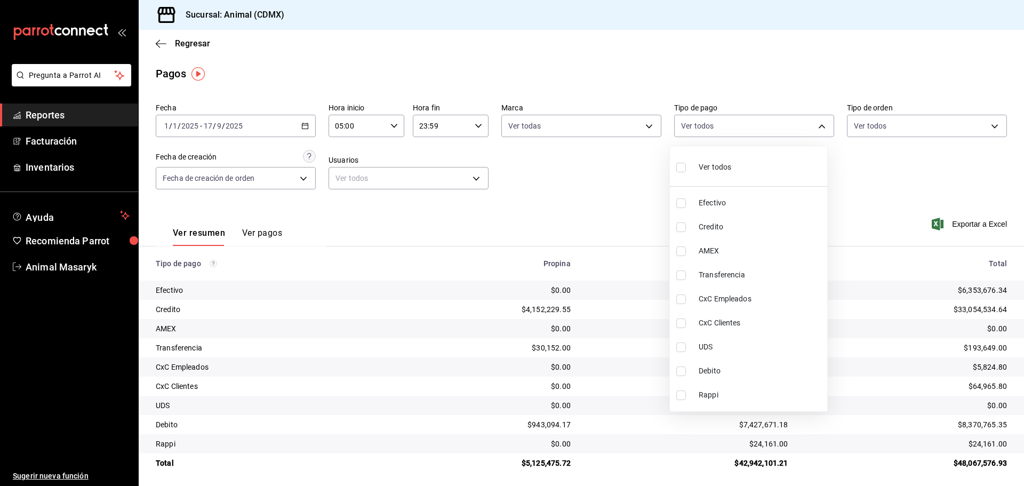
click at [679, 165] on input "checkbox" at bounding box center [682, 168] width 10 height 10
checkbox input "true"
type input "42f515b5-d78a-4538-9fd6-dd91ca8c9d0d,09d93f3d-83f8-4294-bef9-640bdbafd8e4,c0bfe…"
checkbox input "true"
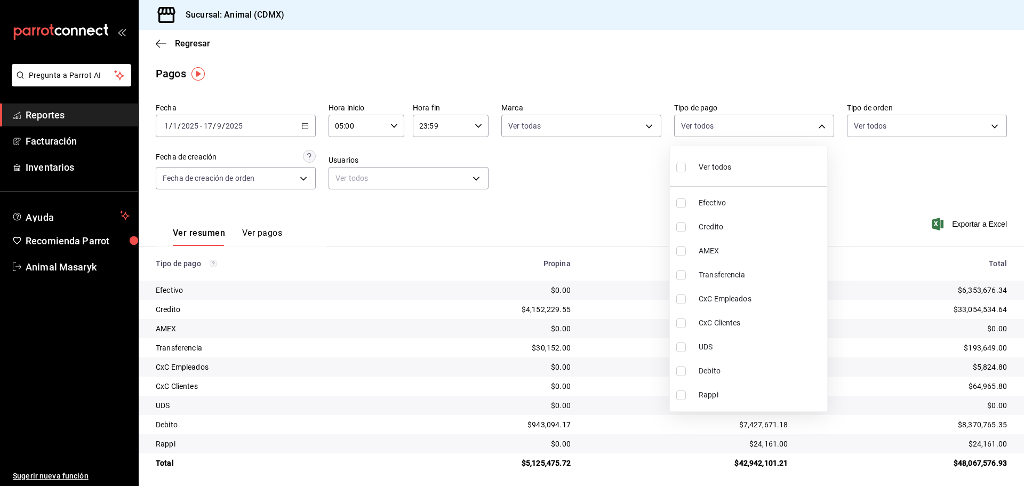
checkbox input "true"
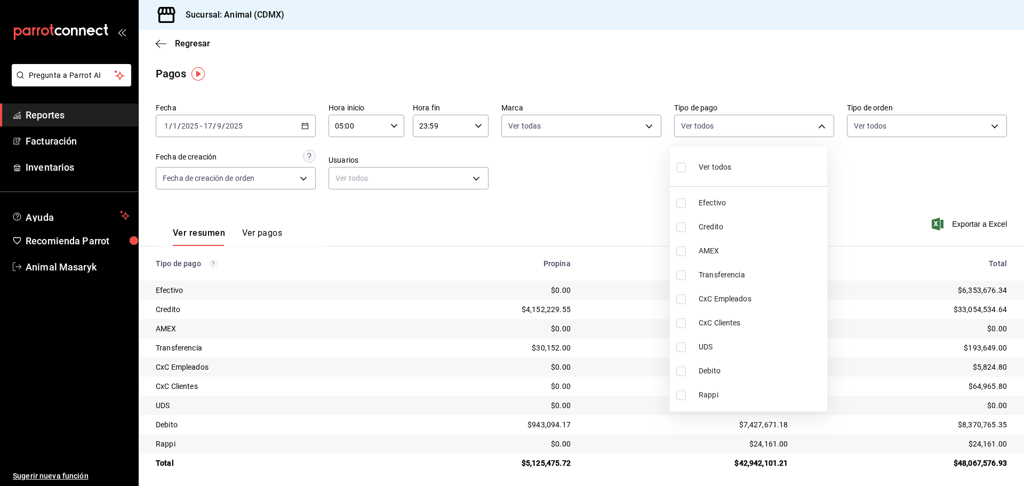
checkbox input "true"
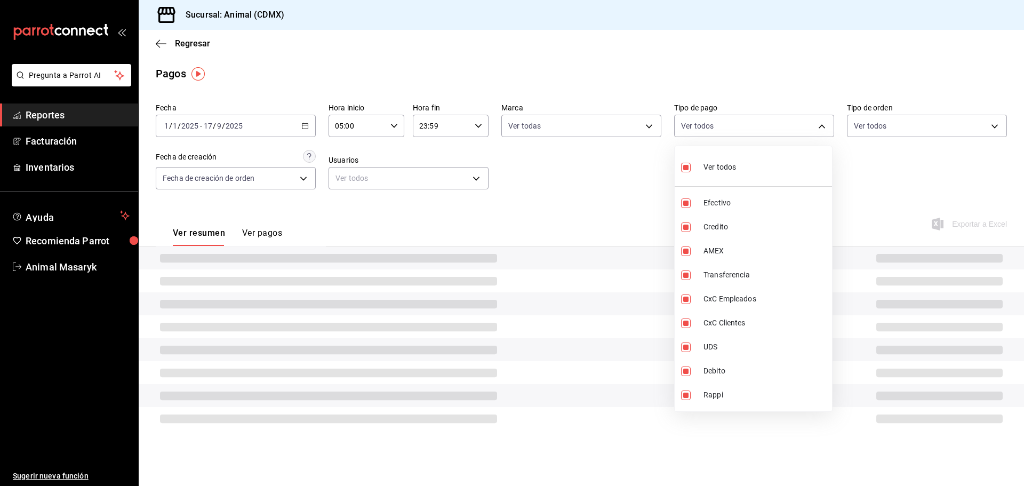
click at [602, 195] on div at bounding box center [512, 243] width 1024 height 486
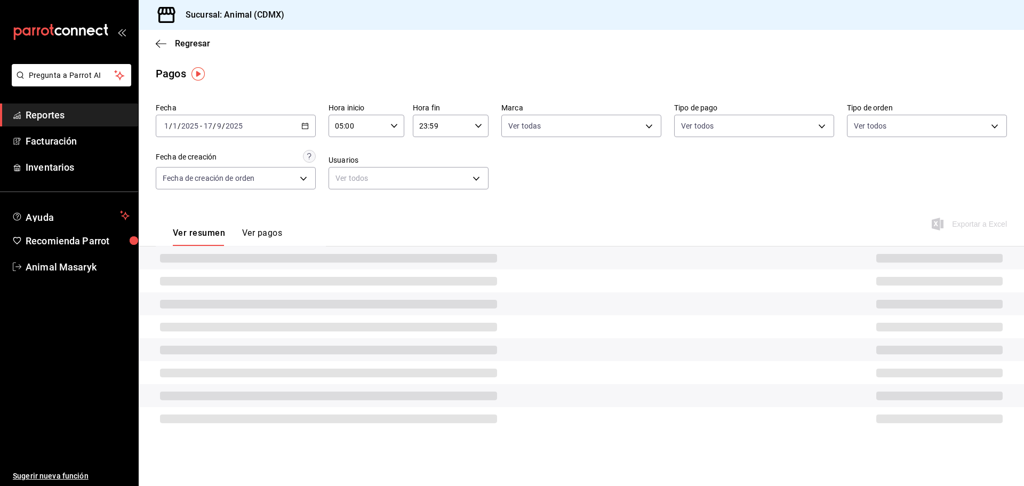
click at [921, 147] on div "Fecha 2025-01-01 1 / 1 / 2025 - 2025-09-17 17 / 9 / 2025 Hora inicio 05:00 Hora…" at bounding box center [582, 151] width 852 height 104
click at [952, 123] on body "Pregunta a Parrot AI Reportes Facturación Inventarios Ayuda Recomienda Parrot A…" at bounding box center [512, 243] width 1024 height 486
click at [881, 168] on span "Ver todos" at bounding box center [893, 167] width 33 height 11
type input "ad44a823-99d3-4372-a913-4cf57f2a9ac0,b8ee5ff1-85c8-4a81-aa51-555e6c8ba0c6,EXTER…"
checkbox input "true"
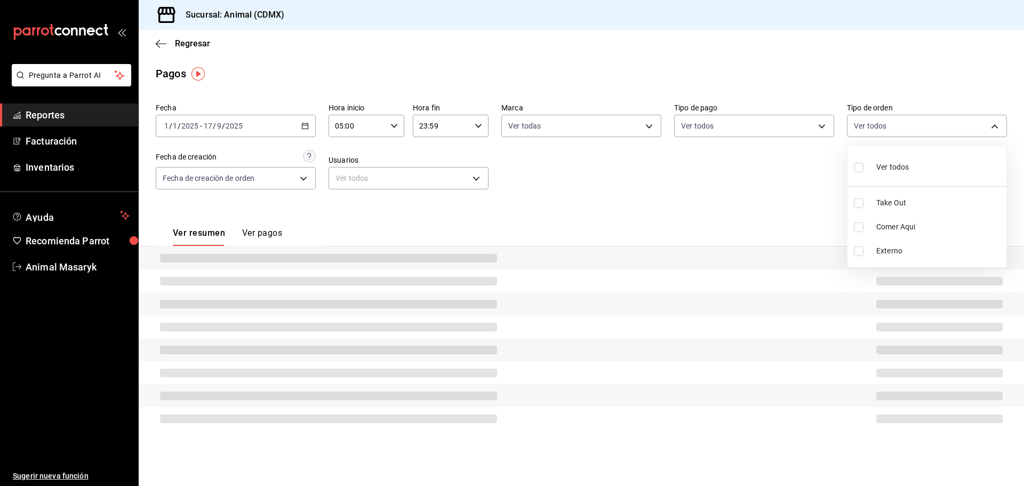
checkbox input "true"
click at [774, 184] on div at bounding box center [512, 243] width 1024 height 486
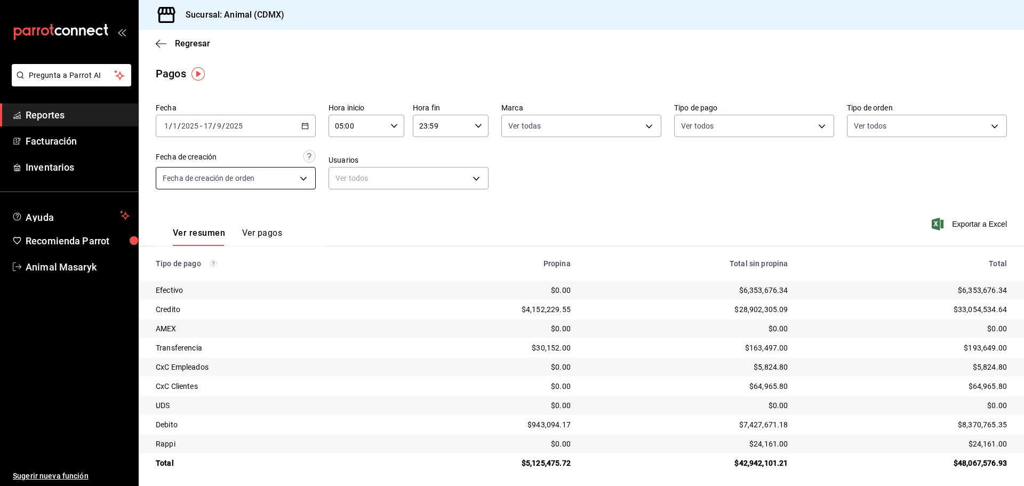
click at [300, 180] on body "Pregunta a Parrot AI Reportes Facturación Inventarios Ayuda Recomienda Parrot A…" at bounding box center [512, 243] width 1024 height 486
click at [656, 184] on div at bounding box center [512, 243] width 1024 height 486
click at [307, 127] on \(Stroke\) "button" at bounding box center [305, 126] width 6 height 6
click at [200, 278] on span "Rango de fechas" at bounding box center [206, 278] width 83 height 11
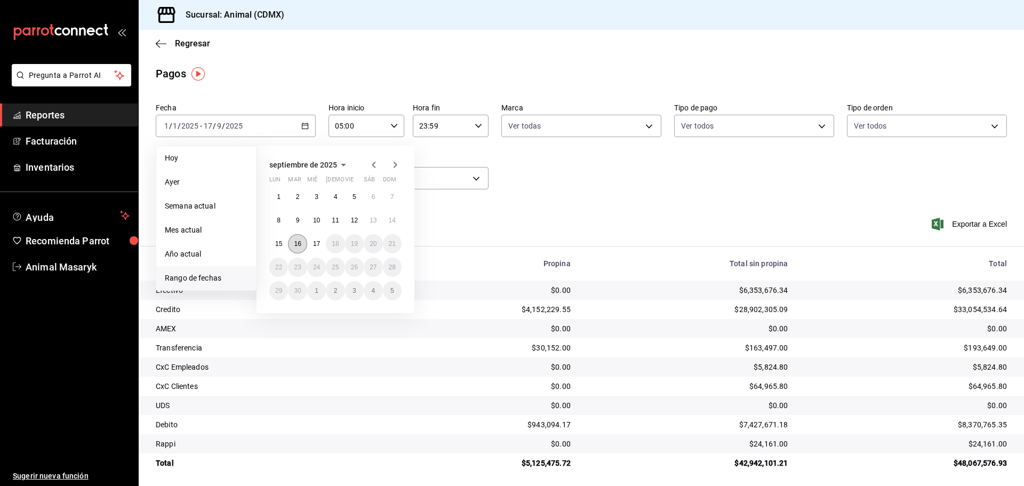
click at [299, 240] on abbr "16" at bounding box center [297, 243] width 7 height 7
click at [311, 242] on button "17" at bounding box center [316, 243] width 19 height 19
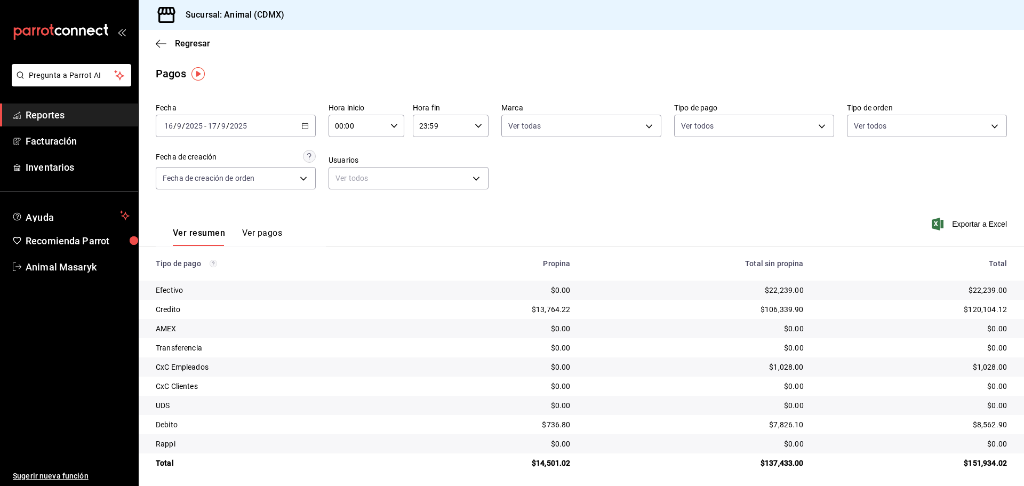
click at [385, 124] on div "00:00 Hora inicio" at bounding box center [367, 126] width 76 height 22
click at [347, 176] on span "05" at bounding box center [346, 174] width 21 height 9
type input "05:00"
click at [636, 171] on div at bounding box center [512, 243] width 1024 height 486
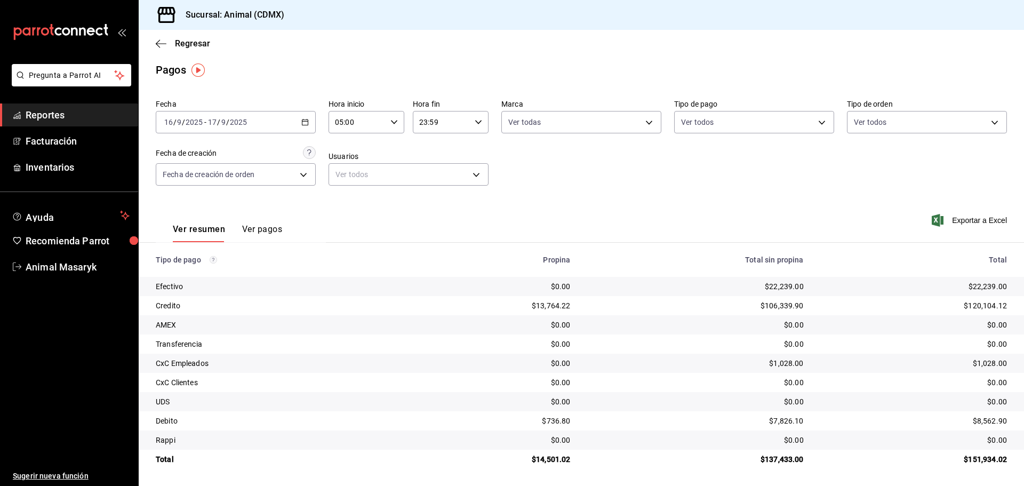
scroll to position [4, 0]
click at [27, 113] on span "Reportes" at bounding box center [78, 115] width 104 height 14
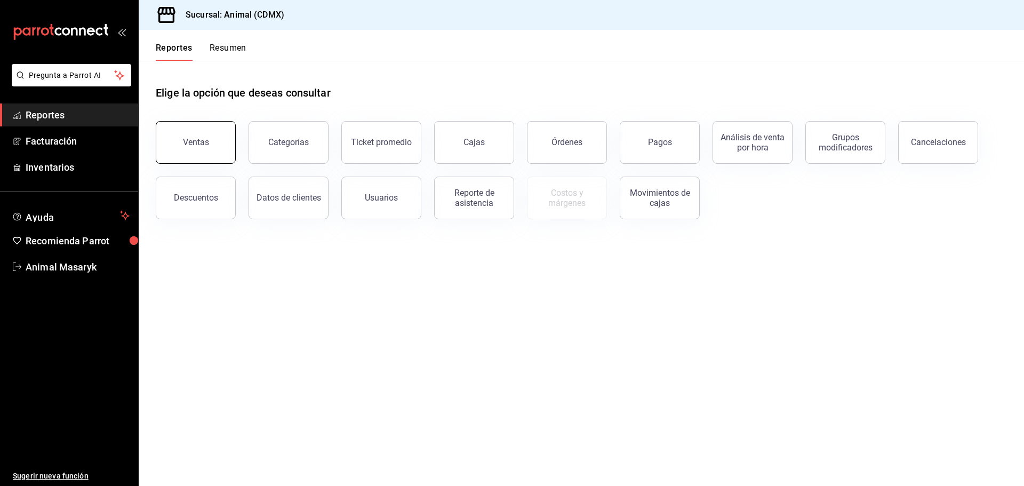
click at [208, 134] on button "Ventas" at bounding box center [196, 142] width 80 height 43
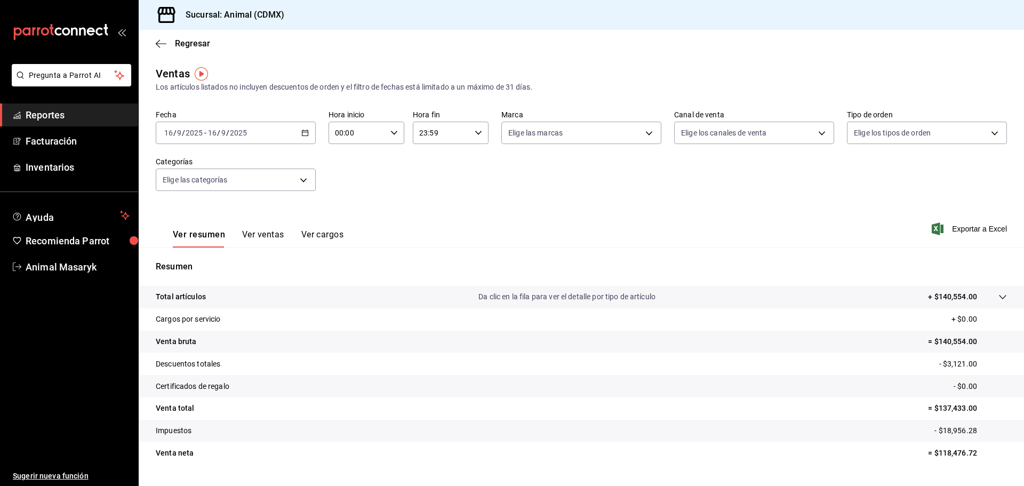
click at [311, 132] on div "2025-09-16 16 / 9 / 2025 - 2025-09-16 16 / 9 / 2025" at bounding box center [236, 133] width 160 height 22
click at [210, 261] on span "Rango de fechas" at bounding box center [206, 261] width 83 height 11
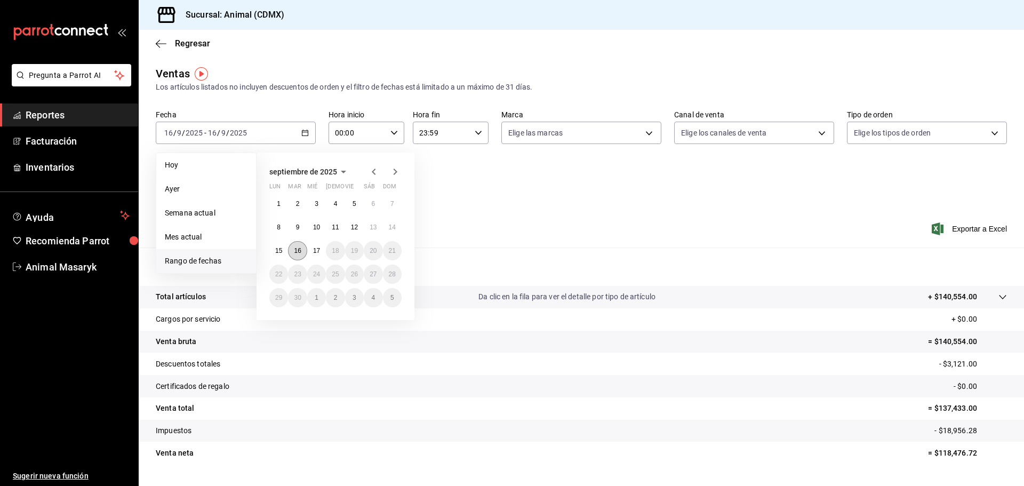
click at [304, 252] on button "16" at bounding box center [297, 250] width 19 height 19
click at [313, 250] on abbr "17" at bounding box center [316, 250] width 7 height 7
click at [298, 249] on abbr "16" at bounding box center [297, 250] width 7 height 7
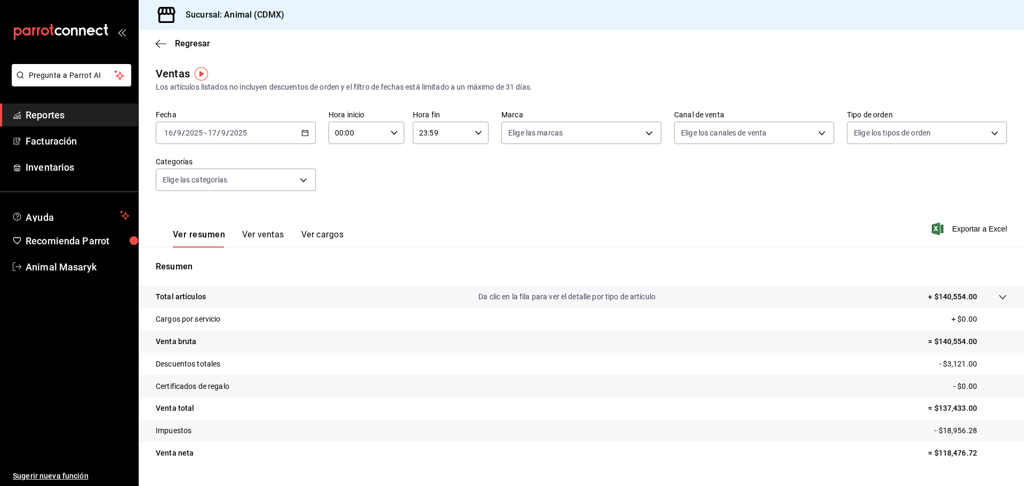
click at [391, 133] on \(Stroke\) "button" at bounding box center [394, 133] width 6 height 4
click at [346, 182] on span "05" at bounding box center [346, 181] width 21 height 9
type input "05:00"
click at [492, 174] on div at bounding box center [512, 243] width 1024 height 486
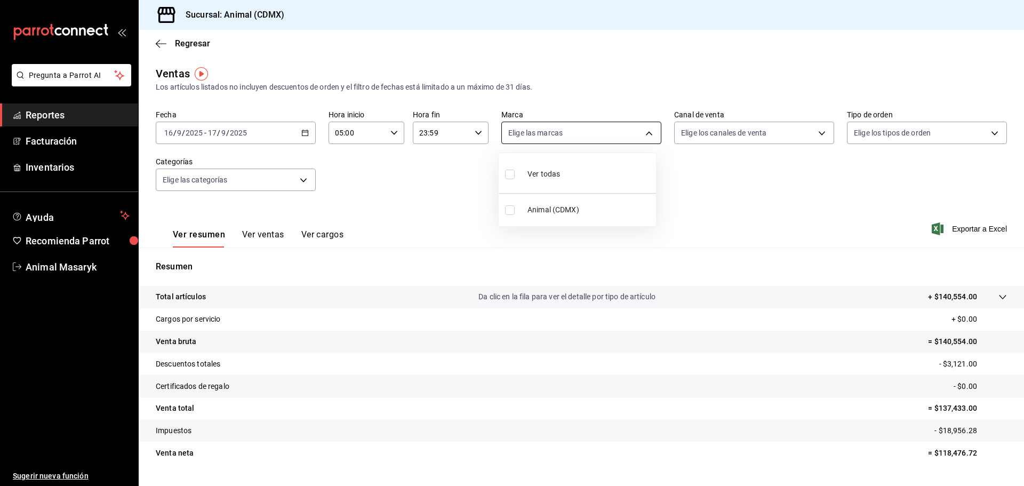
click at [617, 126] on body "Pregunta a Parrot AI Reportes Facturación Inventarios Ayuda Recomienda Parrot A…" at bounding box center [512, 243] width 1024 height 486
click at [545, 172] on span "Ver todas" at bounding box center [544, 174] width 33 height 11
type input "cb0f6aec-1481-4e37-861c-bab9b3a65b14"
checkbox input "true"
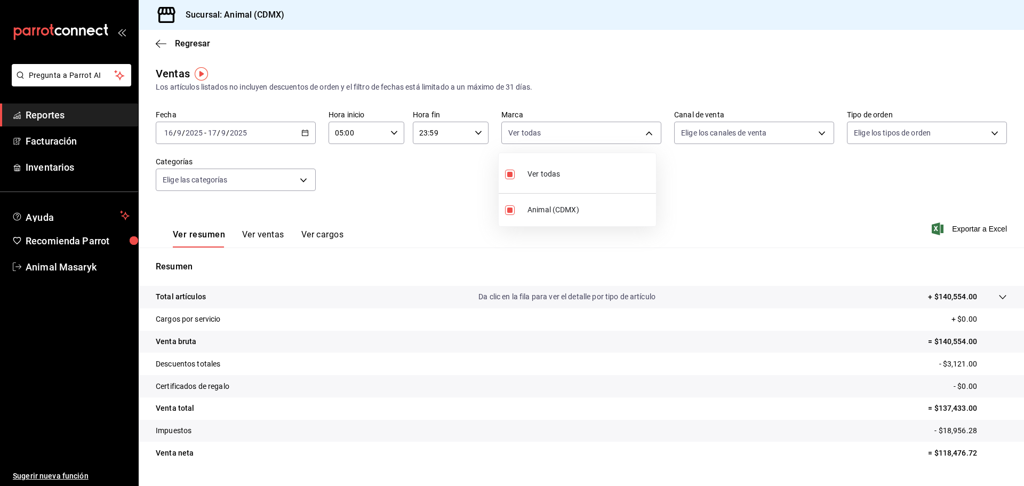
click at [751, 198] on div at bounding box center [512, 243] width 1024 height 486
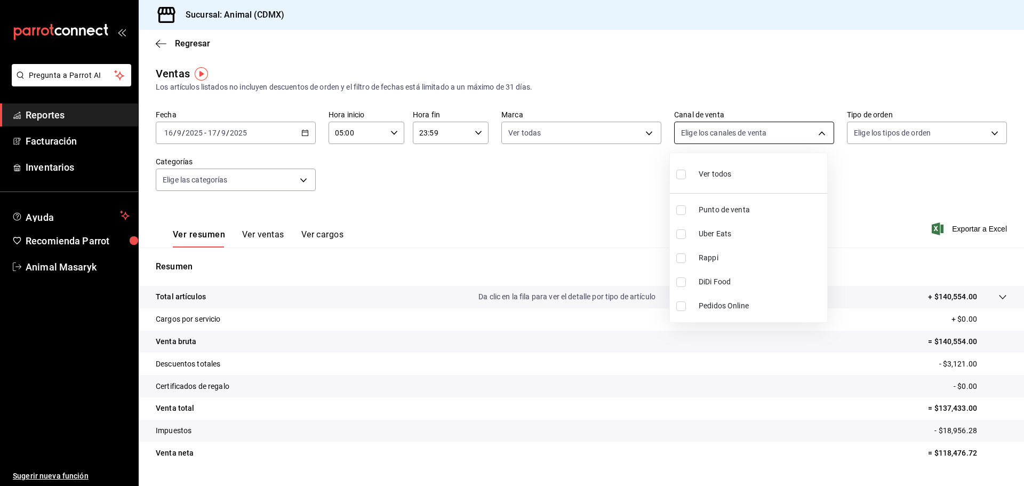
click at [782, 137] on body "Pregunta a Parrot AI Reportes Facturación Inventarios Ayuda Recomienda Parrot A…" at bounding box center [512, 243] width 1024 height 486
click at [703, 176] on span "Ver todos" at bounding box center [715, 174] width 33 height 11
type input "PARROT,UBER_EATS,RAPPI,DIDI_FOOD,ONLINE"
checkbox input "true"
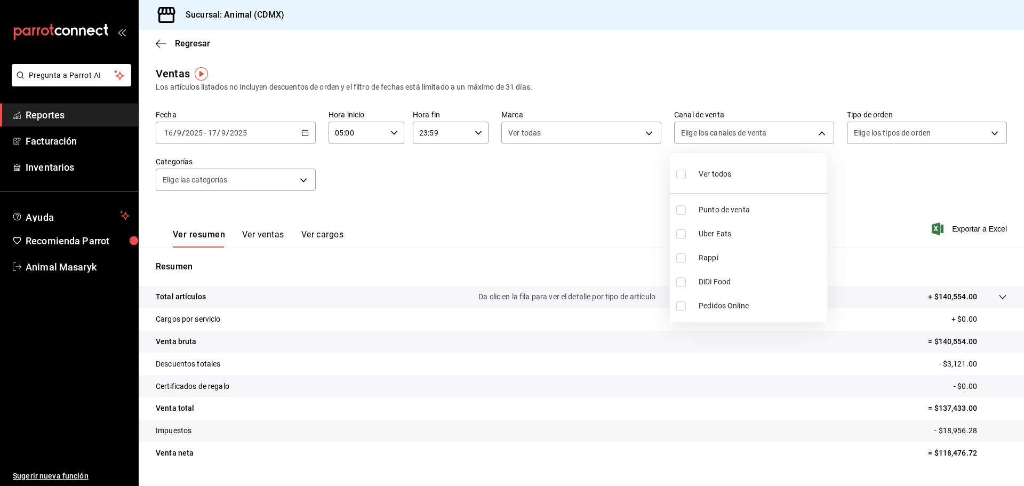
checkbox input "true"
drag, startPoint x: 916, startPoint y: 219, endPoint x: 935, endPoint y: 177, distance: 46.6
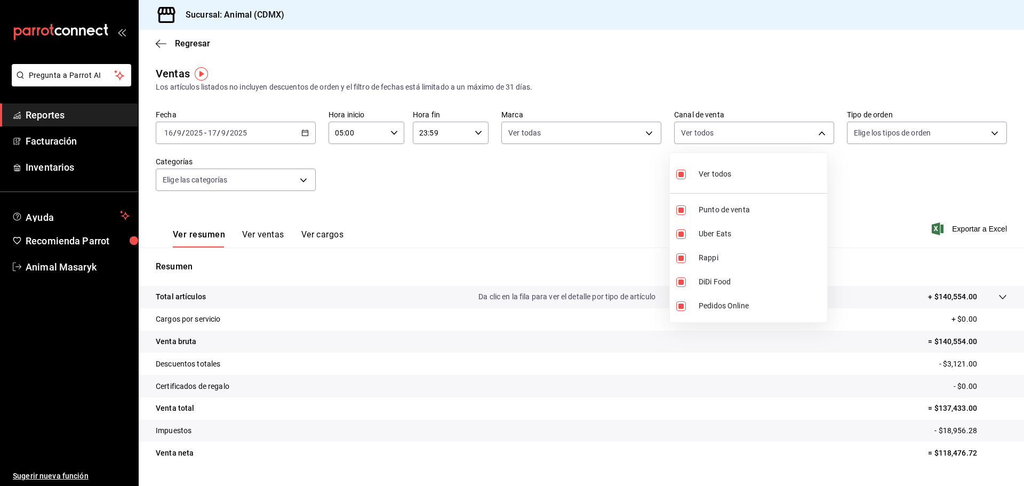
click at [916, 219] on div at bounding box center [512, 243] width 1024 height 486
click at [948, 126] on body "Pregunta a Parrot AI Reportes Facturación Inventarios Ayuda Recomienda Parrot A…" at bounding box center [512, 243] width 1024 height 486
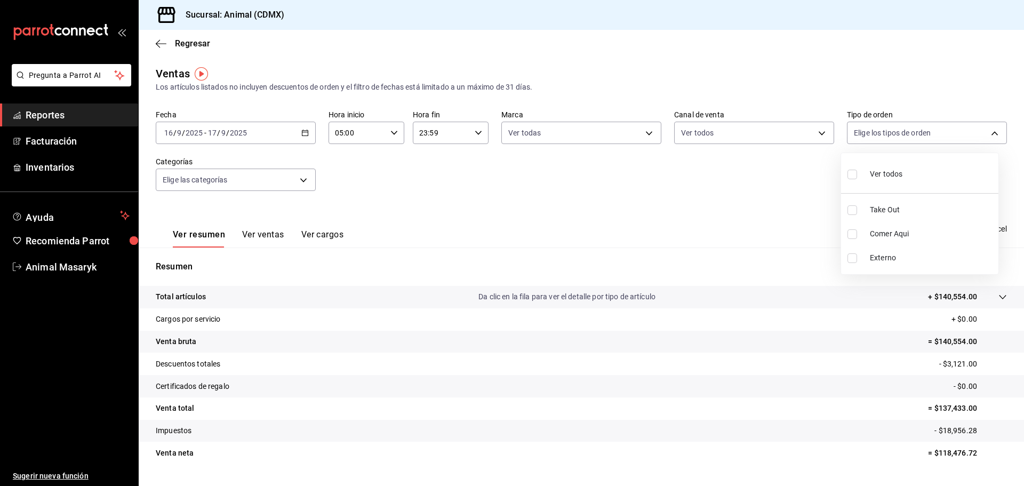
drag, startPoint x: 852, startPoint y: 171, endPoint x: 767, endPoint y: 181, distance: 85.4
click at [853, 171] on input "checkbox" at bounding box center [853, 175] width 10 height 10
checkbox input "true"
type input "ad44a823-99d3-4372-a913-4cf57f2a9ac0,b8ee5ff1-85c8-4a81-aa51-555e6c8ba0c6,EXTER…"
checkbox input "true"
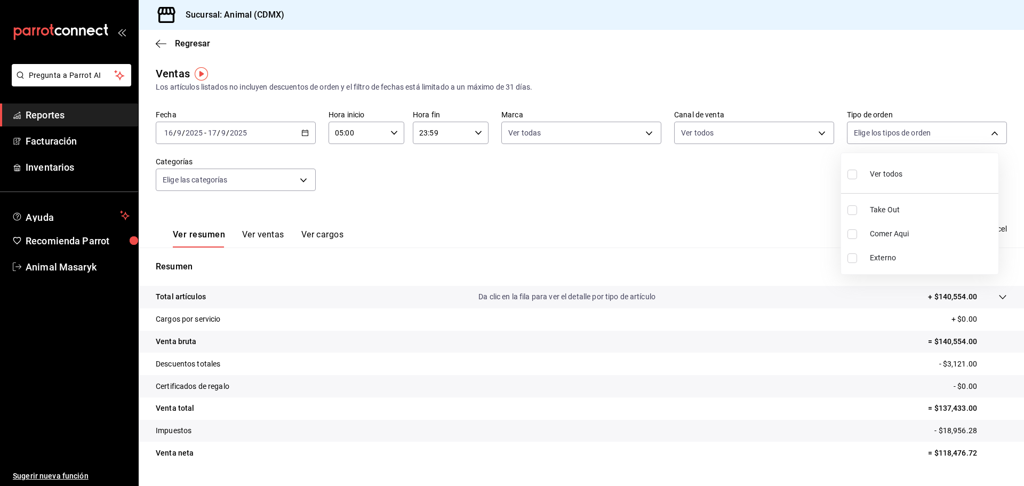
checkbox input "true"
click at [709, 187] on div at bounding box center [512, 243] width 1024 height 486
click at [304, 173] on body "Pregunta a Parrot AI Reportes Facturación Inventarios Ayuda Recomienda Parrot A…" at bounding box center [512, 243] width 1024 height 486
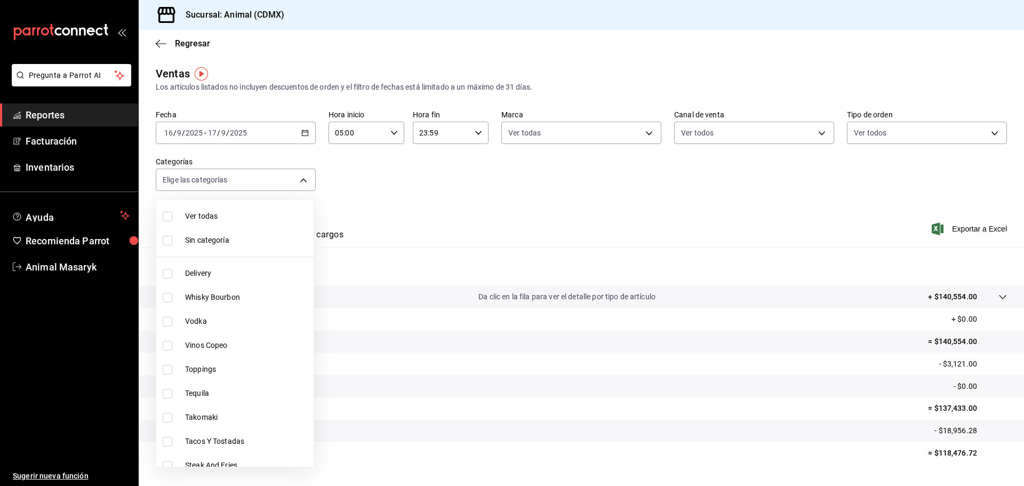
click at [201, 218] on span "Ver todas" at bounding box center [247, 216] width 124 height 11
type input "281688af-6220-48ae-86b9-ca5e6f63eb3e,2ffeebaa-176c-4024-95f8-553ffecca8da,37769…"
checkbox input "true"
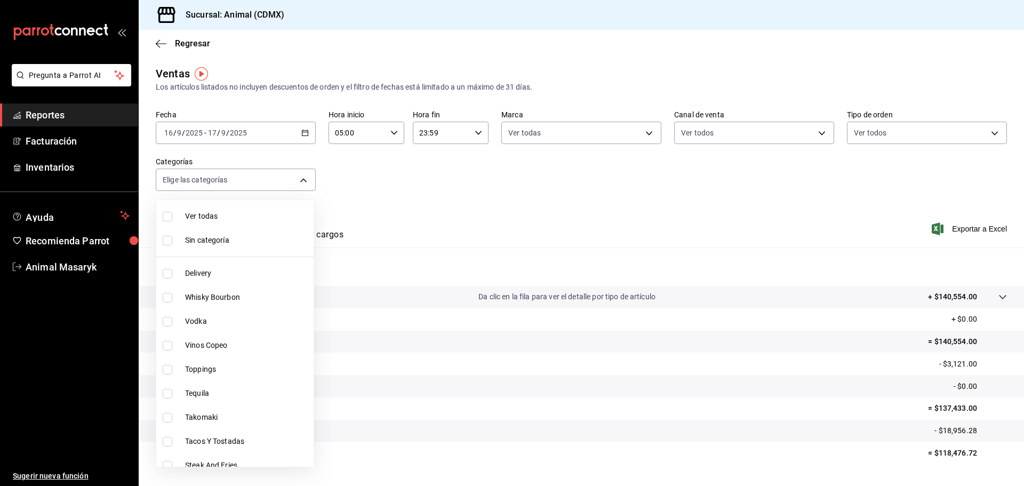
checkbox input "true"
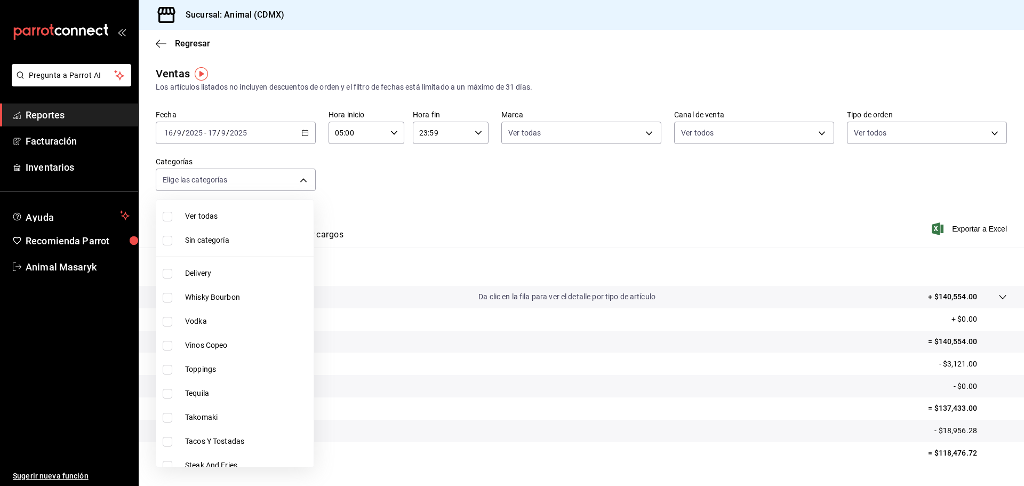
checkbox input "true"
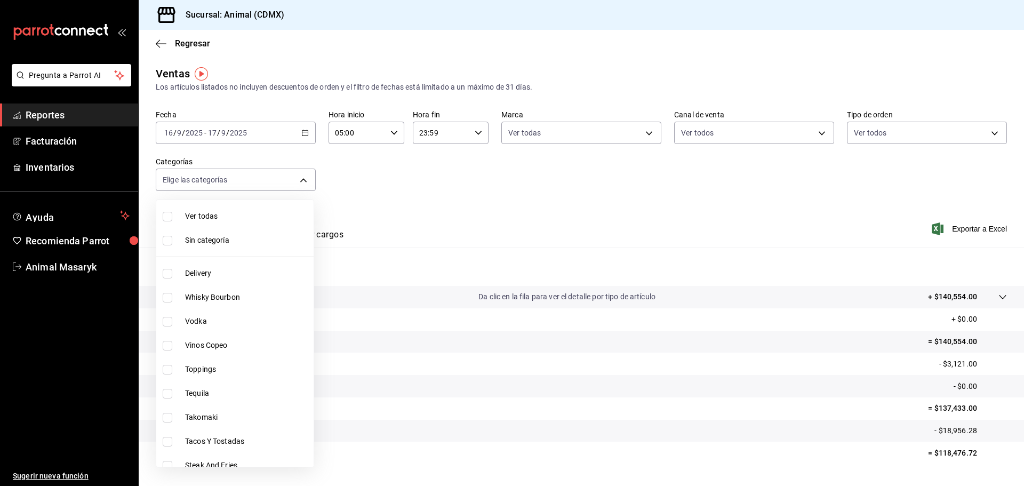
checkbox input "true"
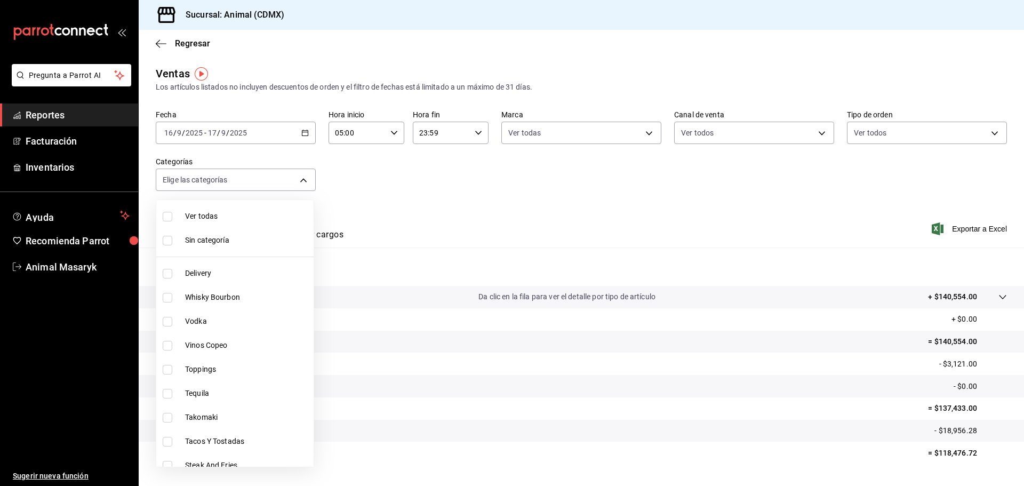
checkbox input "true"
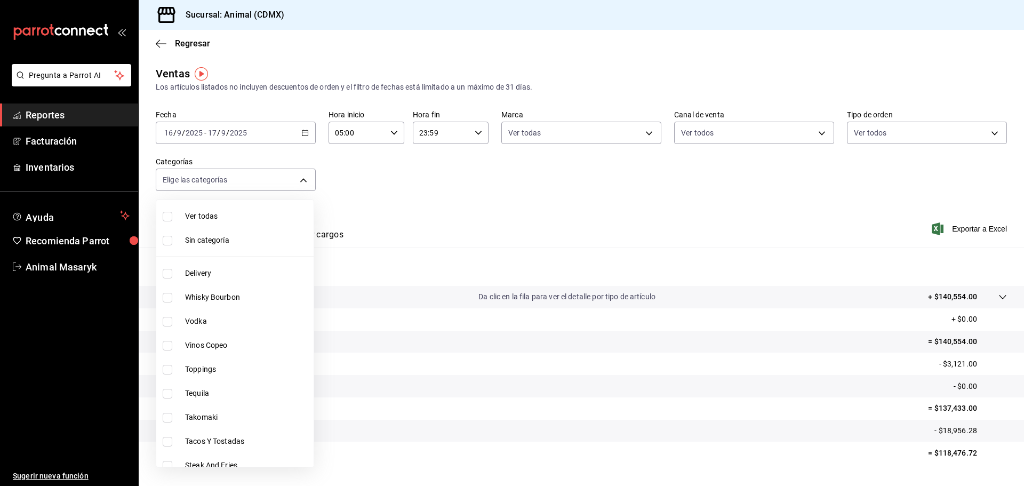
checkbox input "true"
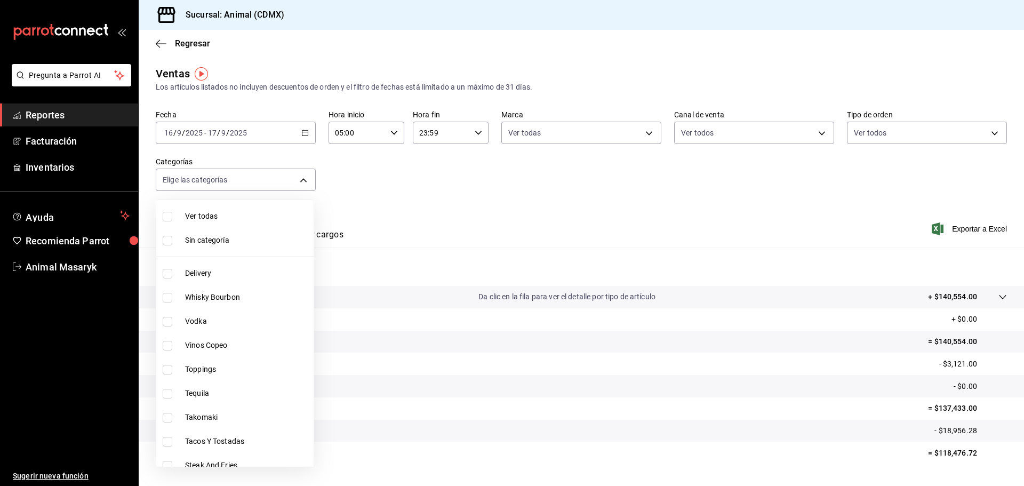
checkbox input "true"
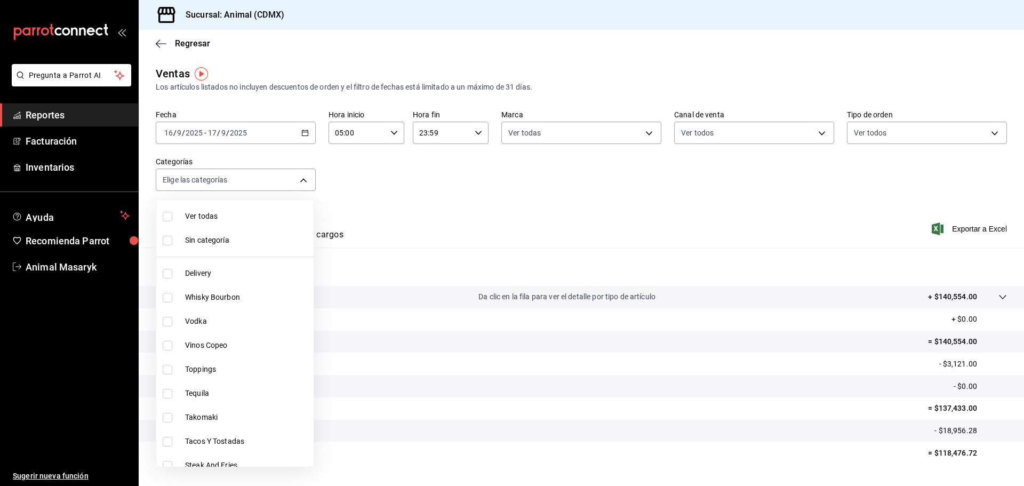
checkbox input "true"
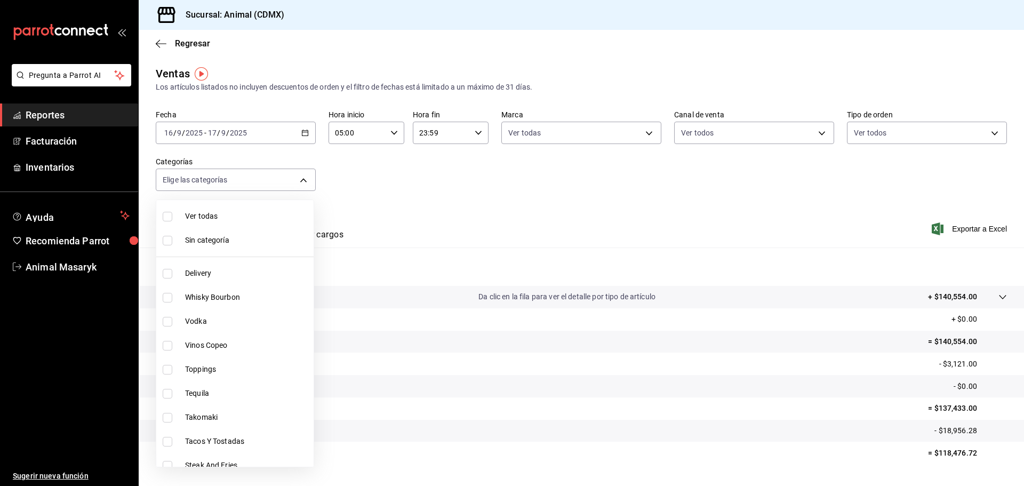
checkbox input "true"
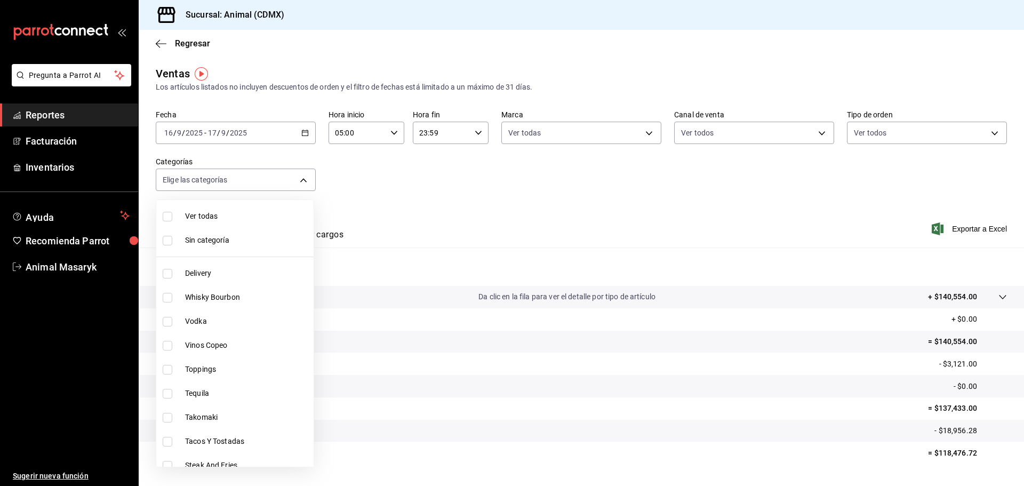
checkbox input "true"
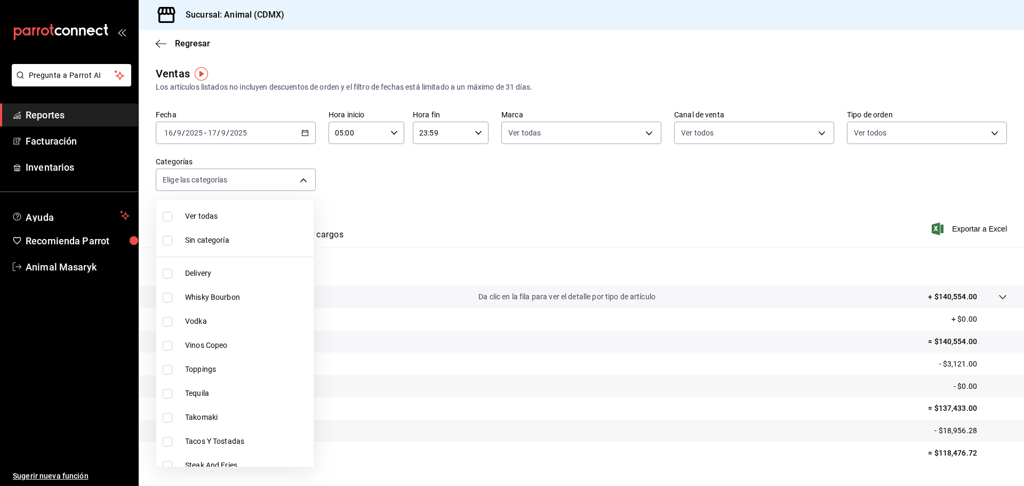
checkbox input "true"
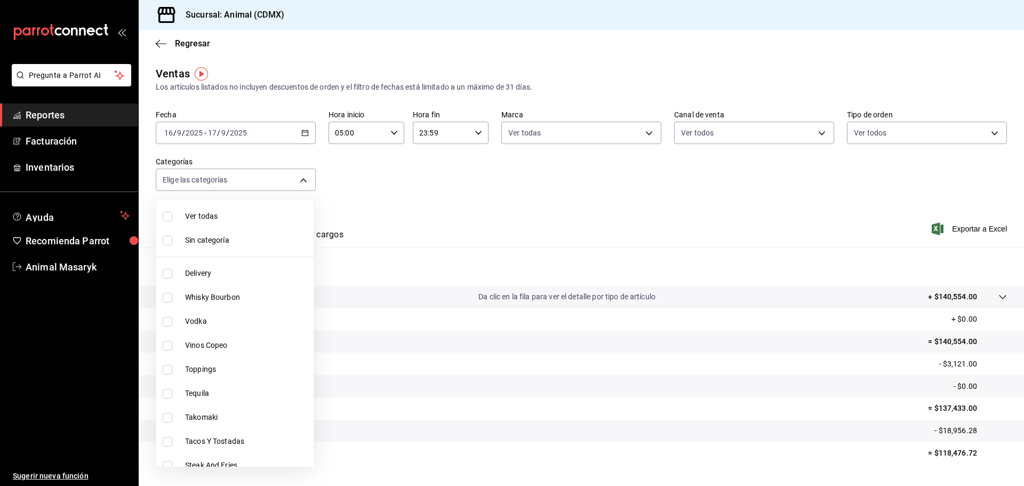
checkbox input "true"
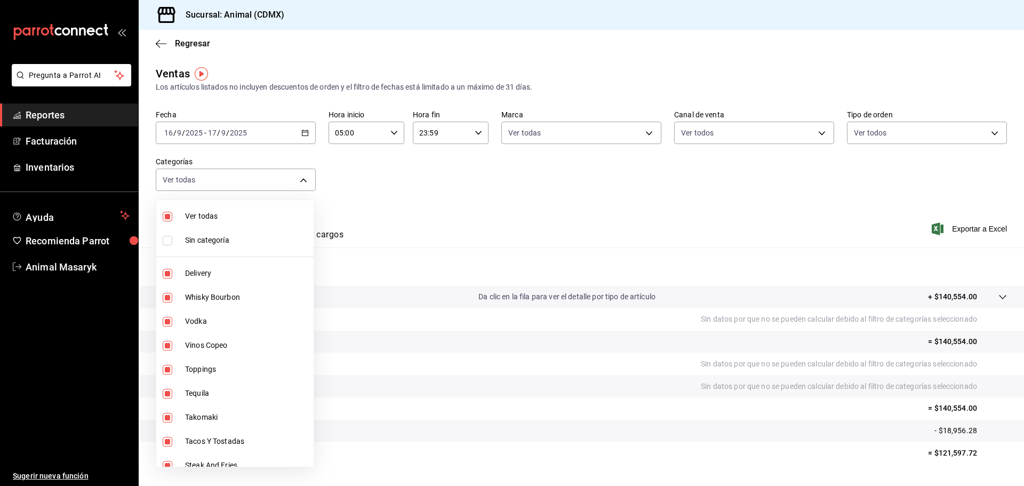
drag, startPoint x: 198, startPoint y: 242, endPoint x: 249, endPoint y: 243, distance: 50.7
click at [197, 242] on span "Sin categoría" at bounding box center [247, 240] width 124 height 11
checkbox input "true"
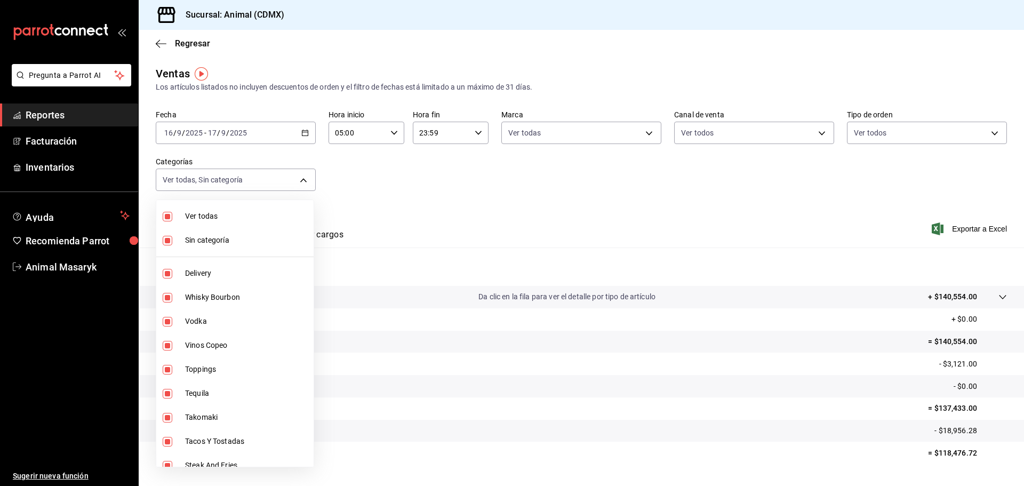
click at [649, 225] on div at bounding box center [512, 243] width 1024 height 486
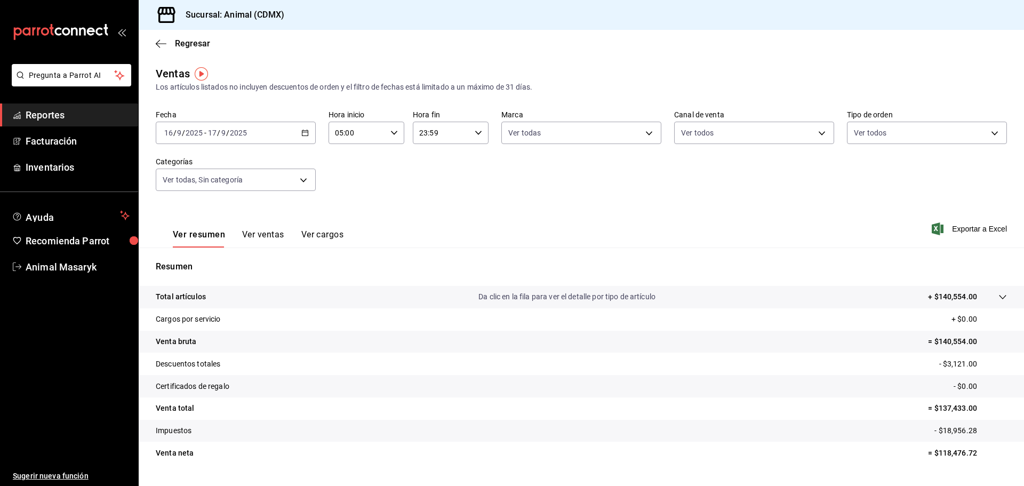
click at [999, 295] on icon at bounding box center [1003, 297] width 9 height 9
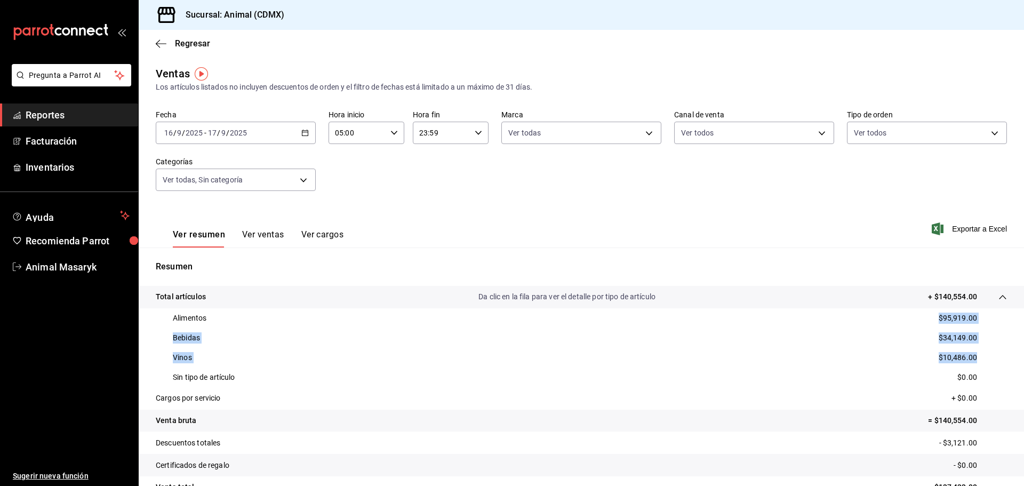
drag, startPoint x: 983, startPoint y: 356, endPoint x: 925, endPoint y: 313, distance: 72.5
click at [925, 313] on div "Alimentos $95,919.00 Bebidas $34,149.00 Vinos $10,486.00 Sin tipo de artículo $…" at bounding box center [582, 347] width 852 height 79
copy div "$95,919.00 Bebidas $34,149.00 Vinos $10,486.00"
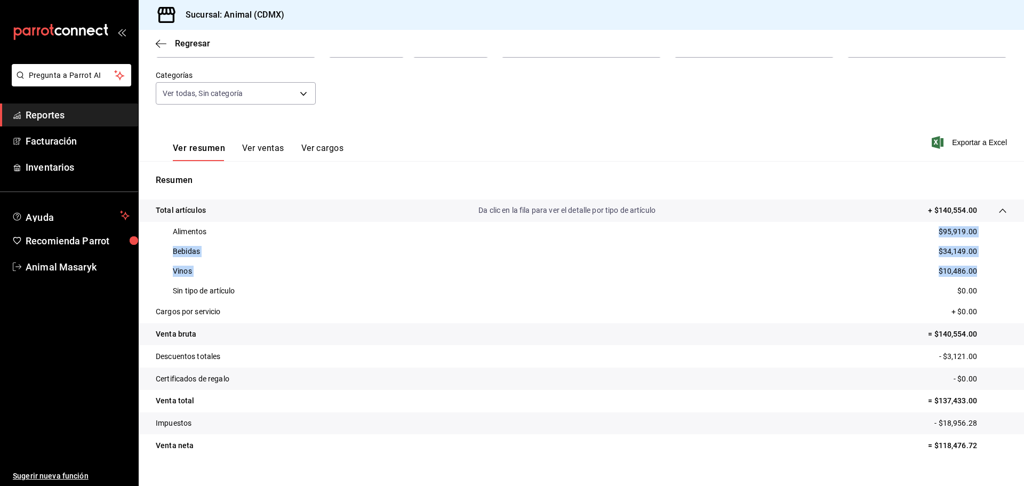
scroll to position [104, 0]
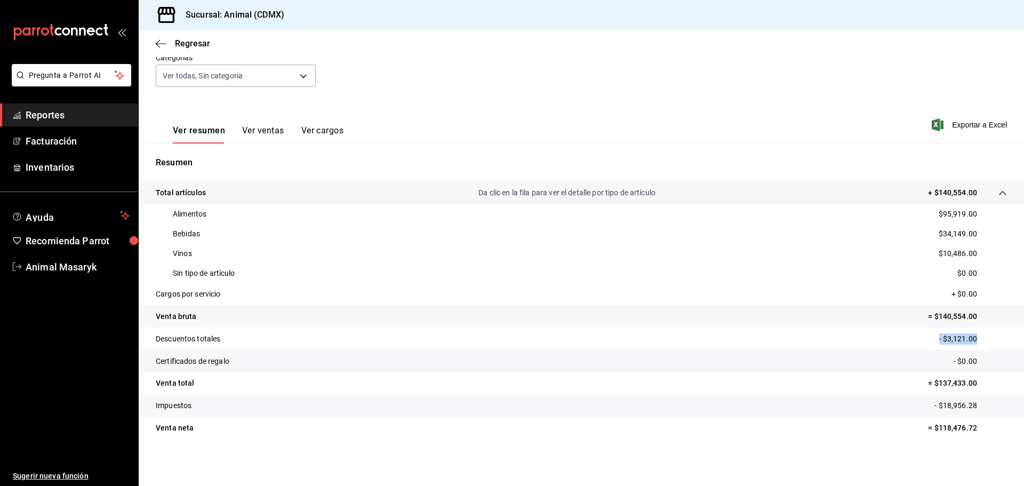
drag, startPoint x: 972, startPoint y: 340, endPoint x: 924, endPoint y: 341, distance: 48.6
click at [924, 341] on tr "Descuentos totales - $3,121.00" at bounding box center [582, 339] width 886 height 22
copy p "- $3,121.00"
click at [54, 112] on span "Reportes" at bounding box center [78, 115] width 104 height 14
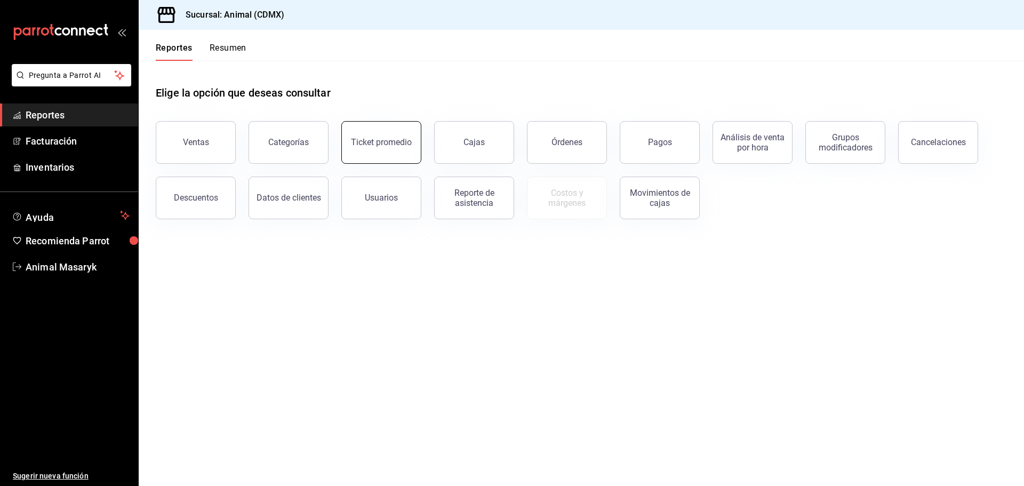
click at [386, 136] on button "Ticket promedio" at bounding box center [381, 142] width 80 height 43
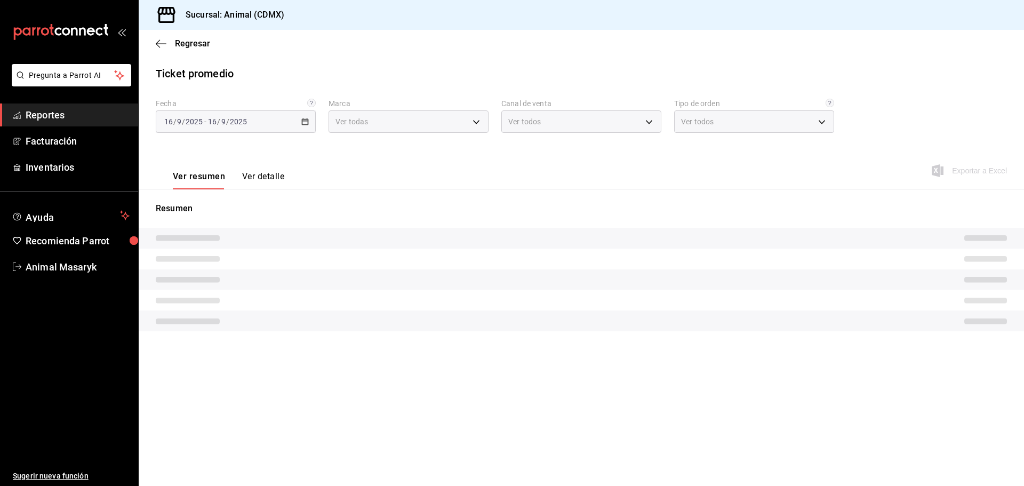
type input "cb0f6aec-1481-4e37-861c-bab9b3a65b14"
type input "PARROT,UBER_EATS,RAPPI,DIDI_FOOD,ONLINE"
type input "ad44a823-99d3-4372-a913-4cf57f2a9ac0,b8ee5ff1-85c8-4a81-aa51-555e6c8ba0c6,EXTER…"
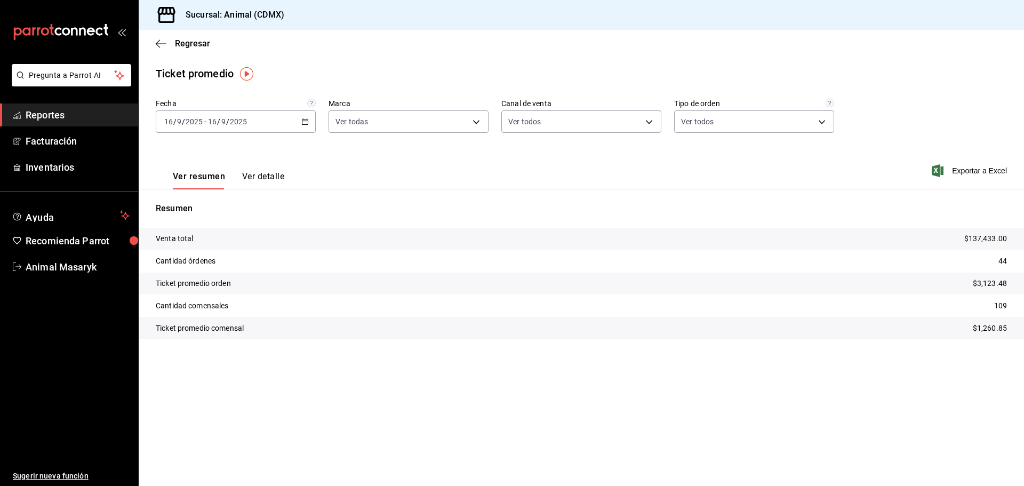
click at [305, 116] on div "2025-09-16 16 / 9 / 2025 - 2025-09-16 16 / 9 / 2025" at bounding box center [236, 121] width 160 height 22
click at [206, 254] on span "Rango de fechas" at bounding box center [206, 249] width 83 height 11
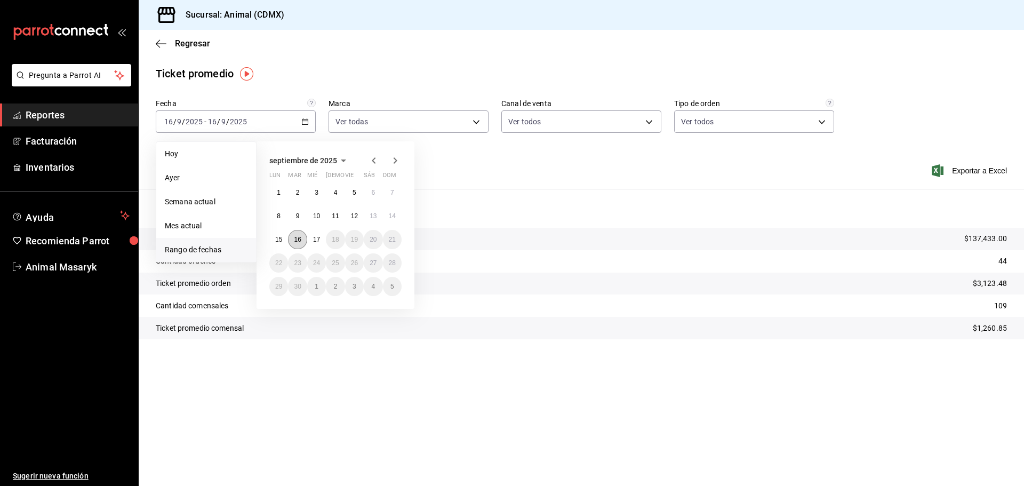
click at [299, 242] on abbr "16" at bounding box center [297, 239] width 7 height 7
click at [311, 239] on button "17" at bounding box center [316, 239] width 19 height 19
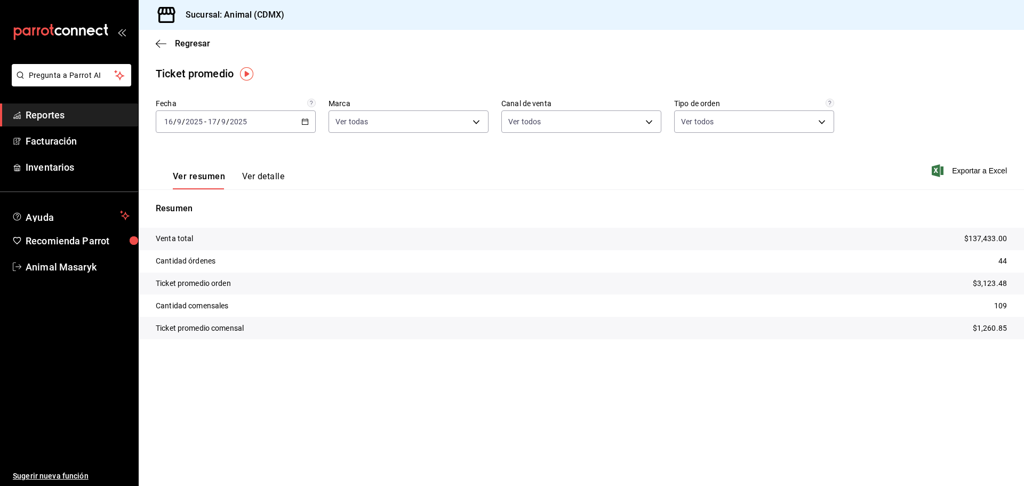
click at [454, 139] on div "Fecha 2025-09-16 16 / 9 / 2025 - 2025-09-17 17 / 9 / 2025 Marca Ver todas cb0f6…" at bounding box center [582, 122] width 852 height 47
click at [474, 119] on body "Pregunta a Parrot AI Reportes Facturación Inventarios Ayuda Recomienda Parrot A…" at bounding box center [512, 243] width 1024 height 486
click at [569, 182] on div at bounding box center [512, 243] width 1024 height 486
drag, startPoint x: 25, startPoint y: 115, endPoint x: 93, endPoint y: 137, distance: 71.9
click at [25, 115] on link "Reportes" at bounding box center [69, 115] width 138 height 23
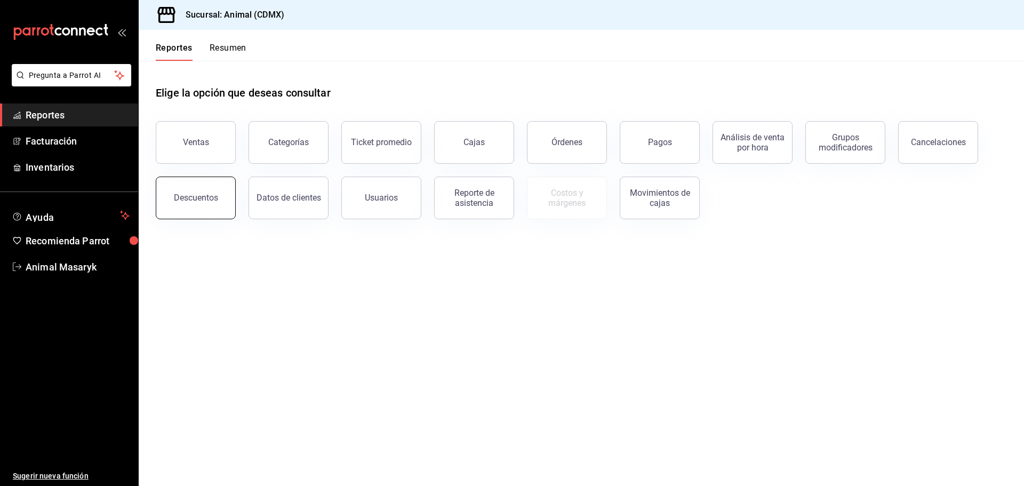
click at [193, 210] on button "Descuentos" at bounding box center [196, 198] width 80 height 43
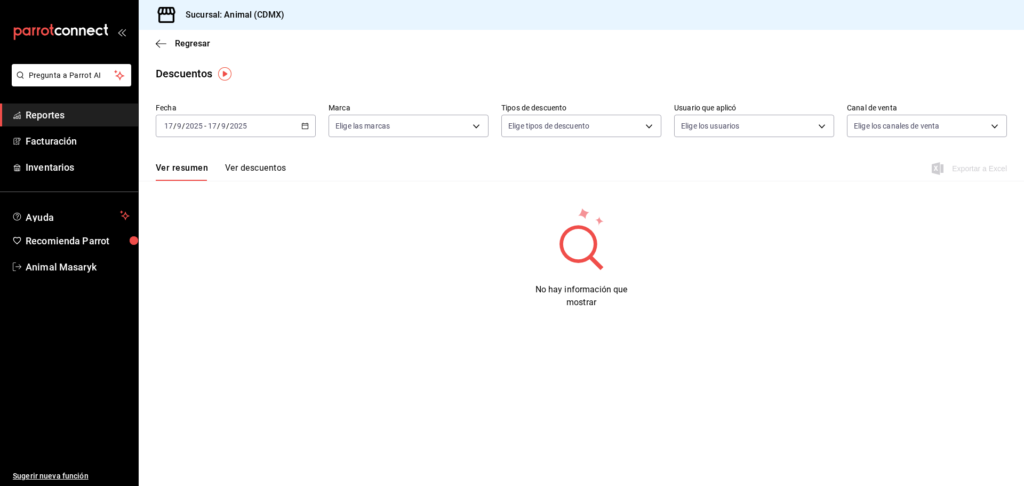
click at [306, 128] on icon "button" at bounding box center [304, 125] width 7 height 7
click at [220, 279] on span "Rango de fechas" at bounding box center [206, 278] width 83 height 11
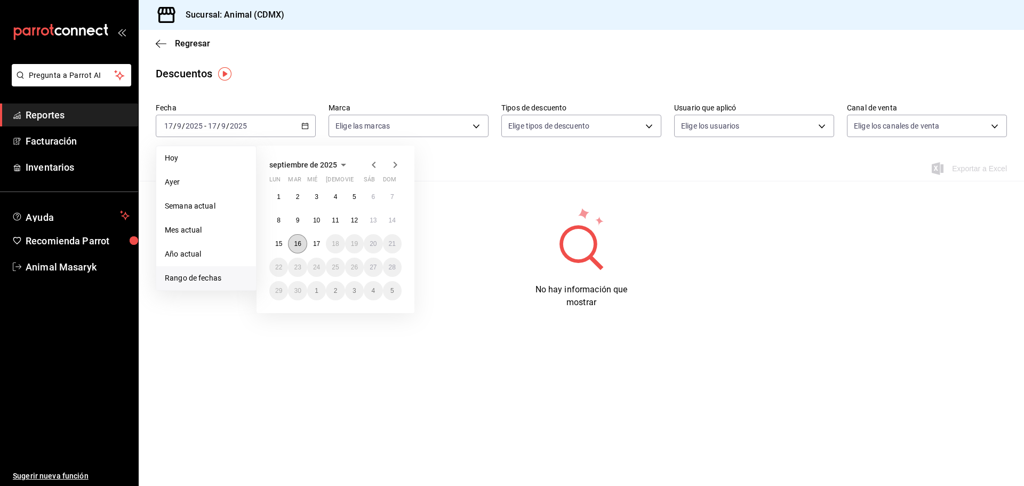
click at [295, 237] on button "16" at bounding box center [297, 243] width 19 height 19
click at [318, 241] on abbr "17" at bounding box center [316, 243] width 7 height 7
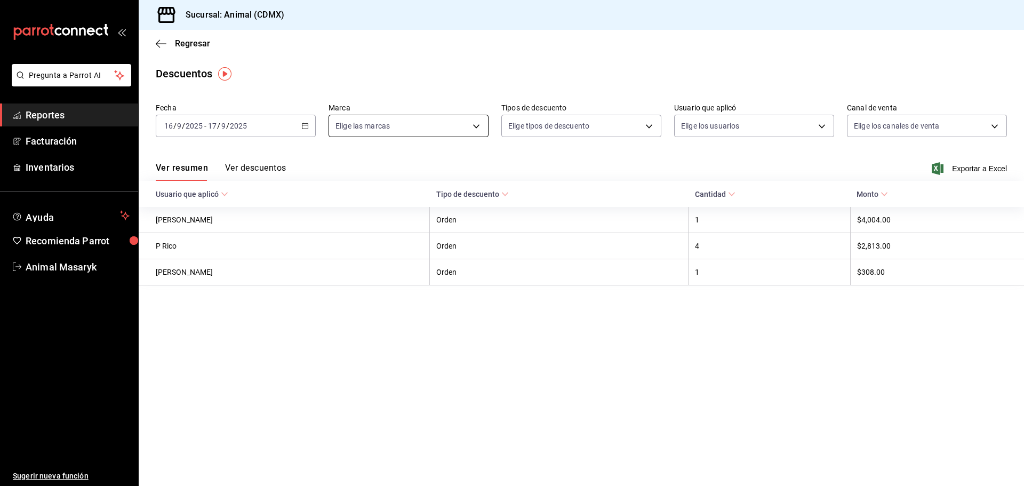
click at [479, 122] on body "Pregunta a Parrot AI Reportes Facturación Inventarios Ayuda Recomienda Parrot A…" at bounding box center [512, 243] width 1024 height 486
click at [388, 167] on span "Ver todas" at bounding box center [374, 167] width 33 height 11
type input "cb0f6aec-1481-4e37-861c-bab9b3a65b14"
checkbox input "true"
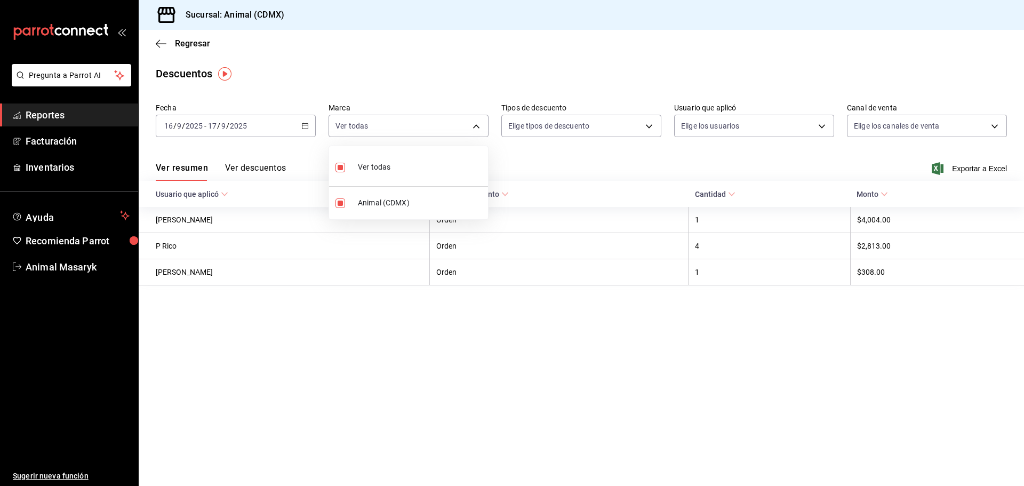
drag, startPoint x: 586, startPoint y: 149, endPoint x: 602, endPoint y: 133, distance: 23.0
click at [586, 148] on div at bounding box center [512, 243] width 1024 height 486
click at [655, 129] on body "Pregunta a Parrot AI Reportes Facturación Inventarios Ayuda Recomienda Parrot A…" at bounding box center [512, 243] width 1024 height 486
click at [554, 165] on span "Orden" at bounding box center [591, 161] width 124 height 11
type input "ORDER"
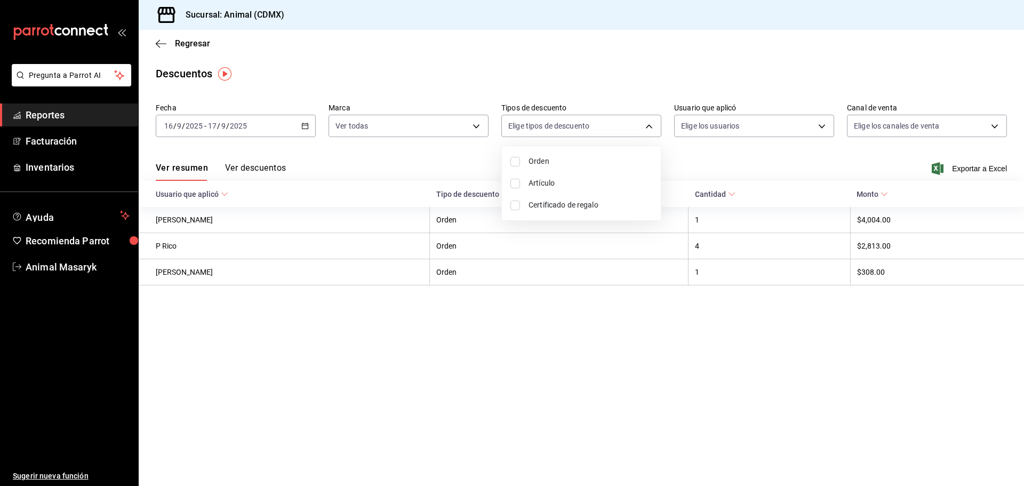
checkbox input "true"
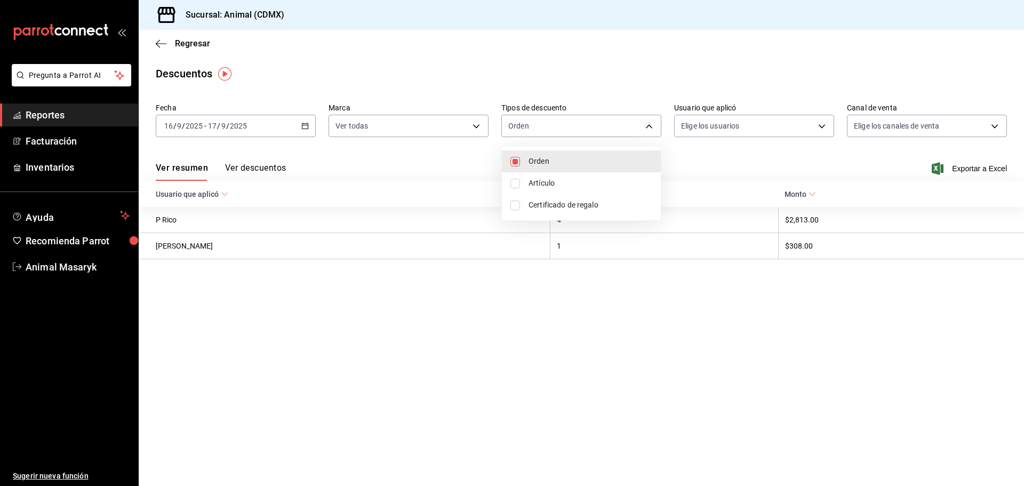
drag, startPoint x: 531, startPoint y: 189, endPoint x: 529, endPoint y: 182, distance: 7.8
click at [530, 186] on li "Artículo" at bounding box center [581, 183] width 159 height 22
type input "ORDER,ORDER_ITEM"
checkbox input "true"
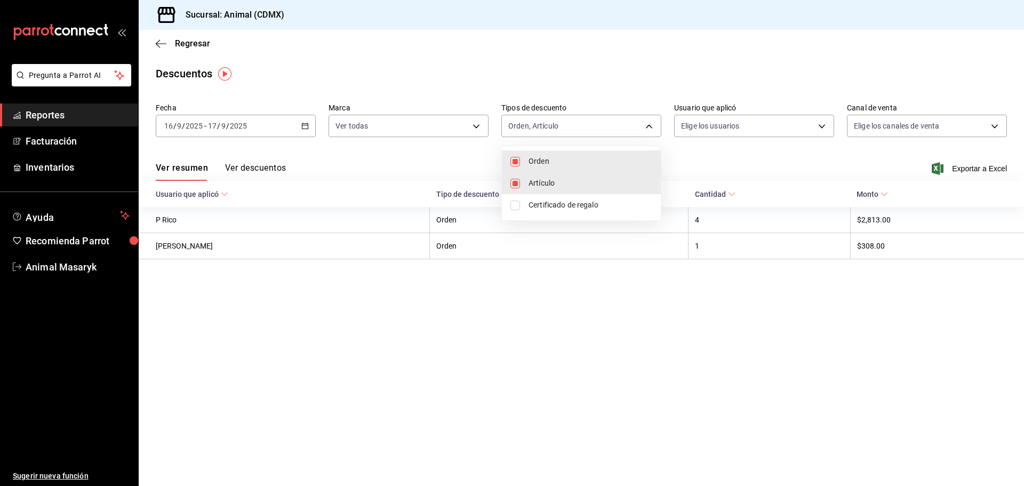
click at [528, 203] on li "Certificado de regalo" at bounding box center [581, 205] width 159 height 22
type input "ORDER,ORDER_ITEM,CARD_REWARD"
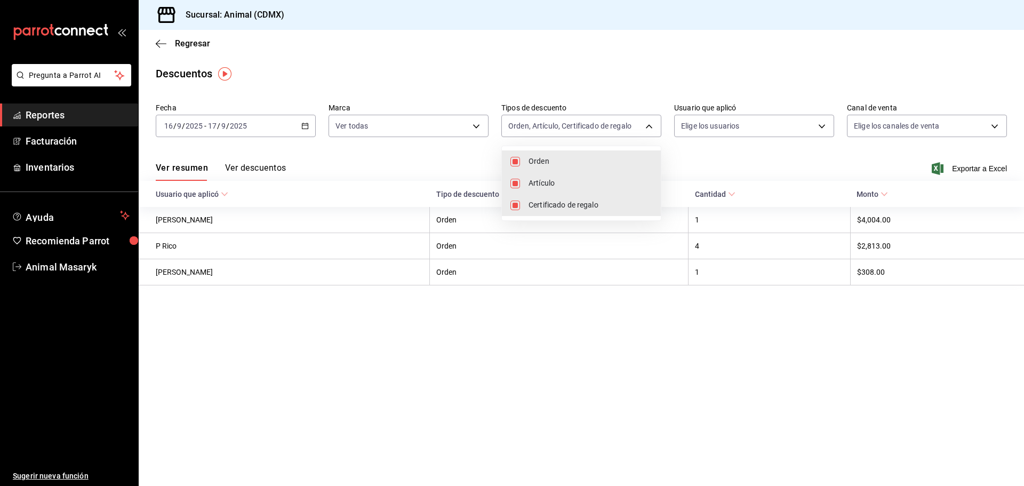
click at [714, 145] on div at bounding box center [512, 243] width 1024 height 486
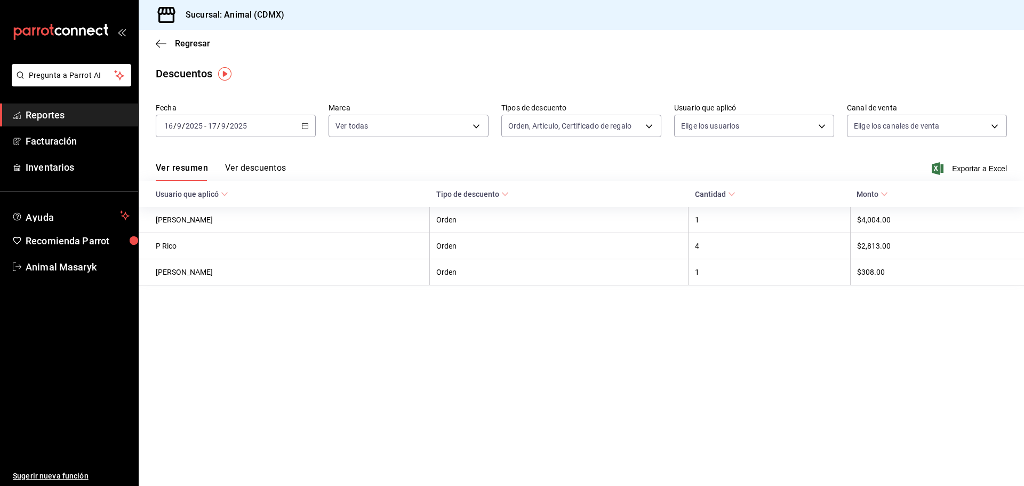
click at [788, 123] on body "Pregunta a Parrot AI Reportes Facturación Inventarios Ayuda Recomienda Parrot A…" at bounding box center [512, 243] width 1024 height 486
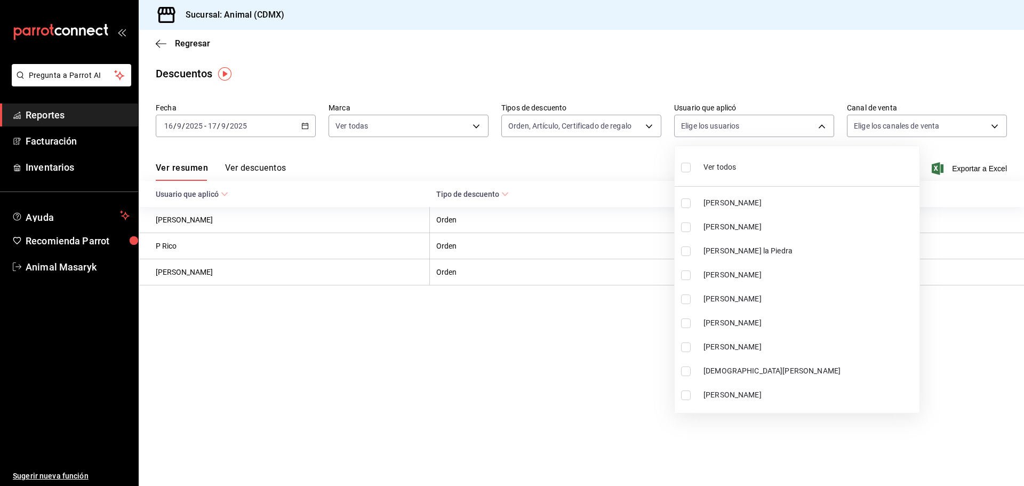
click at [711, 166] on span "Ver todos" at bounding box center [720, 167] width 33 height 11
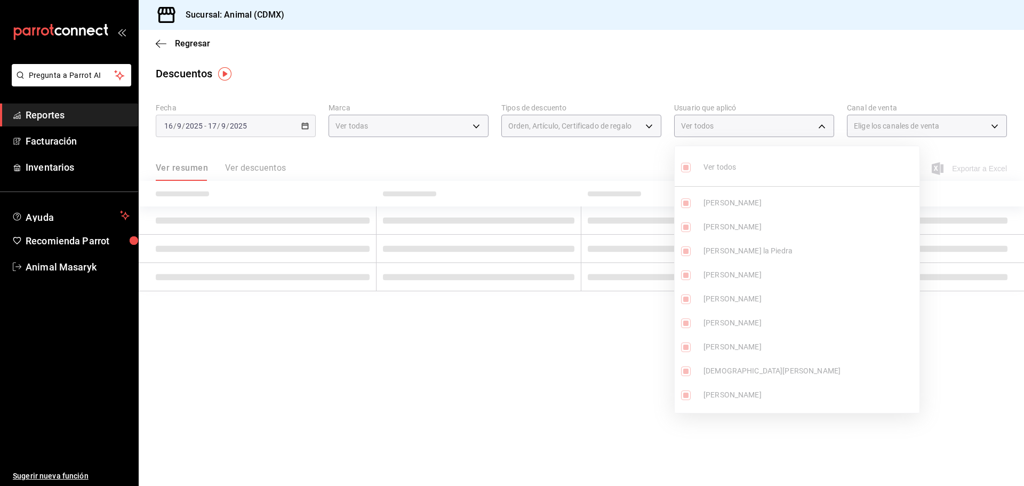
click at [684, 171] on ul "Ver todos Manuel Olvera Cesar Zuñiga Alejandro De la Piedra NICOLAS LONA JESUS …" at bounding box center [797, 279] width 245 height 267
click at [725, 60] on div at bounding box center [512, 243] width 1024 height 486
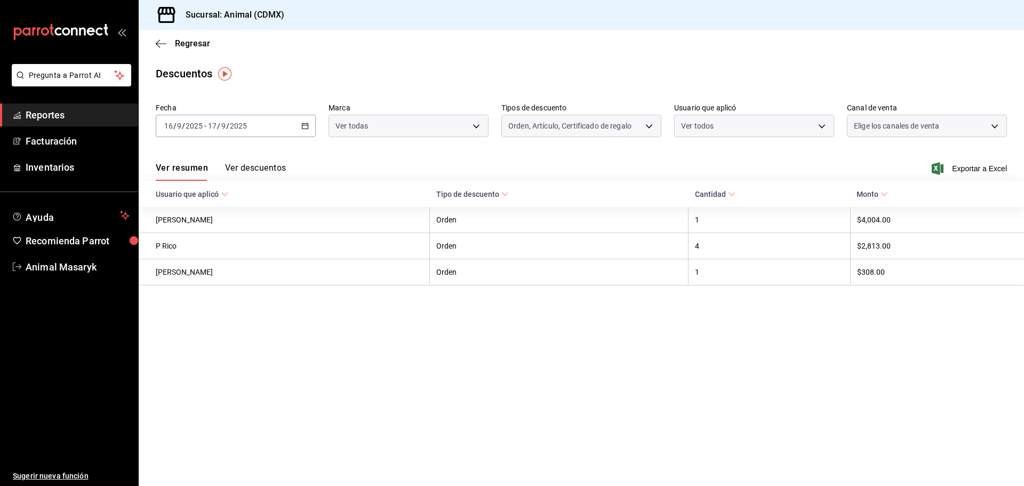
click at [940, 124] on div at bounding box center [512, 243] width 1024 height 486
click at [976, 128] on body "Pregunta a Parrot AI Reportes Facturación Inventarios Ayuda Recomienda Parrot A…" at bounding box center [512, 243] width 1024 height 486
click at [893, 163] on span "Ver todos" at bounding box center [893, 167] width 33 height 11
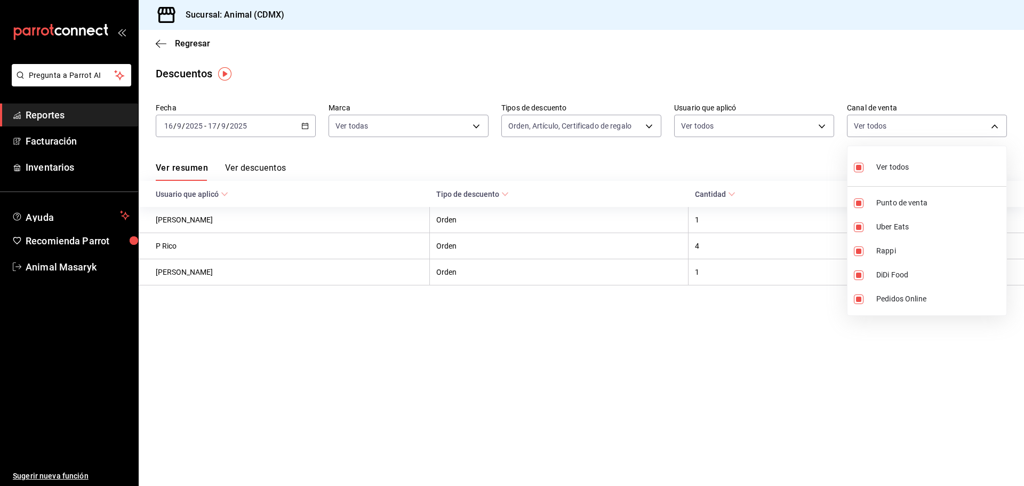
click at [810, 68] on div at bounding box center [512, 243] width 1024 height 486
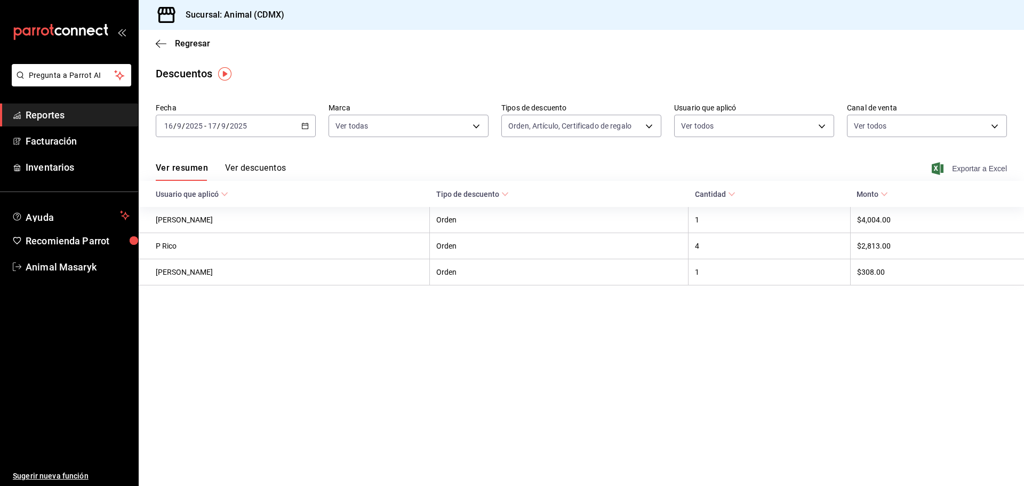
click at [952, 165] on span "Exportar a Excel" at bounding box center [970, 168] width 73 height 13
